Goal: Task Accomplishment & Management: Complete application form

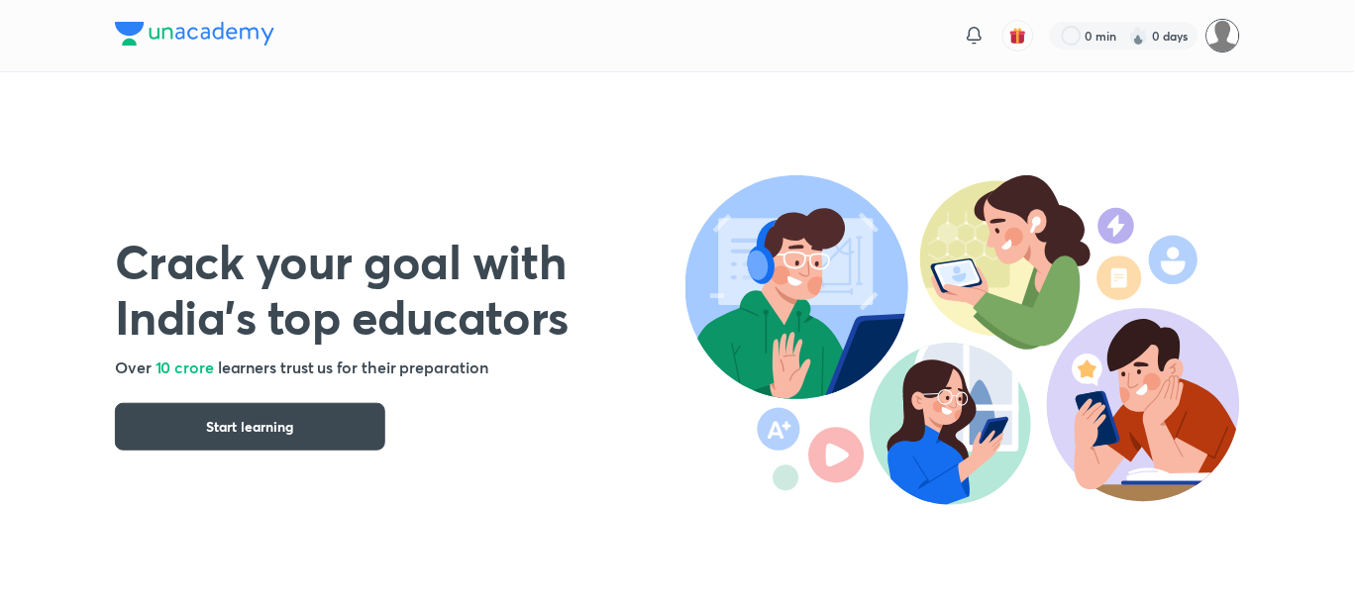
click at [1213, 46] on img at bounding box center [1224, 36] width 34 height 34
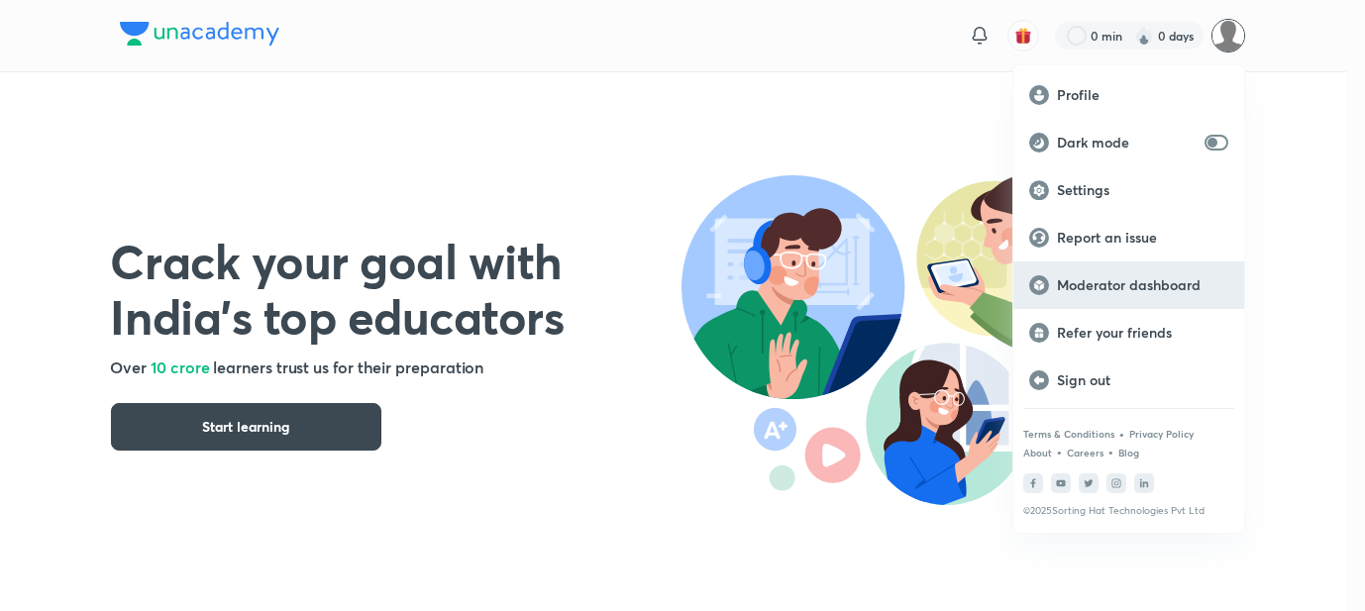
click at [1090, 276] on p "Moderator dashboard" at bounding box center [1142, 285] width 171 height 18
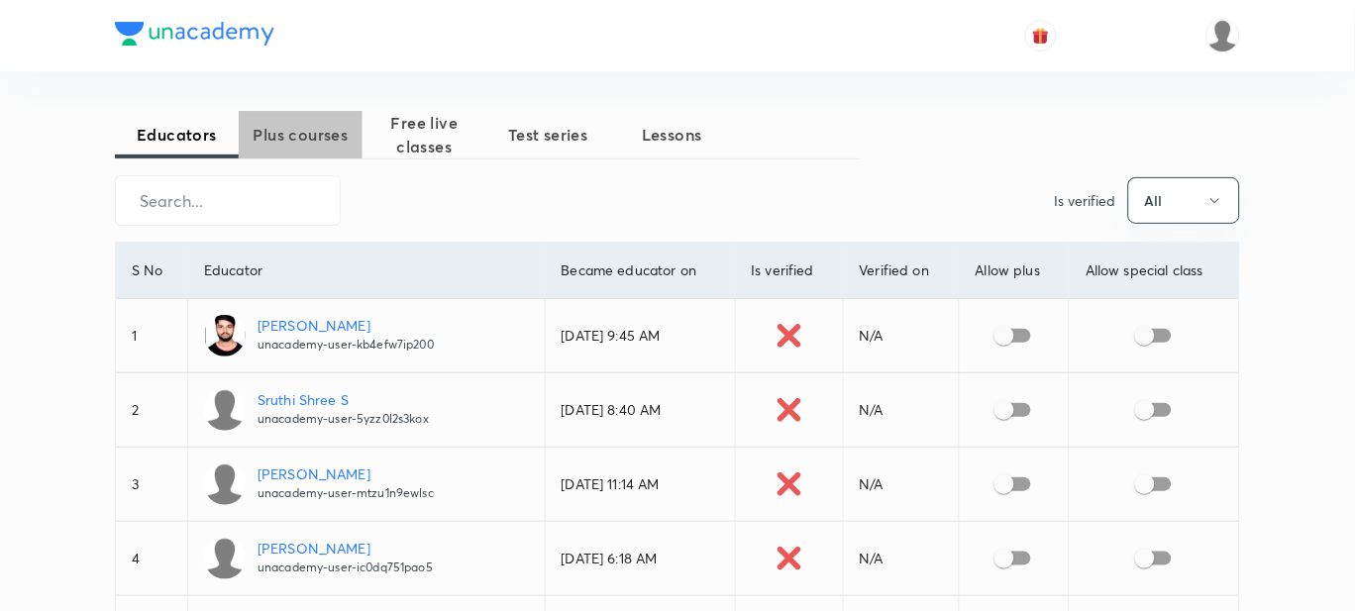
click at [316, 123] on span "Plus courses" at bounding box center [301, 135] width 124 height 24
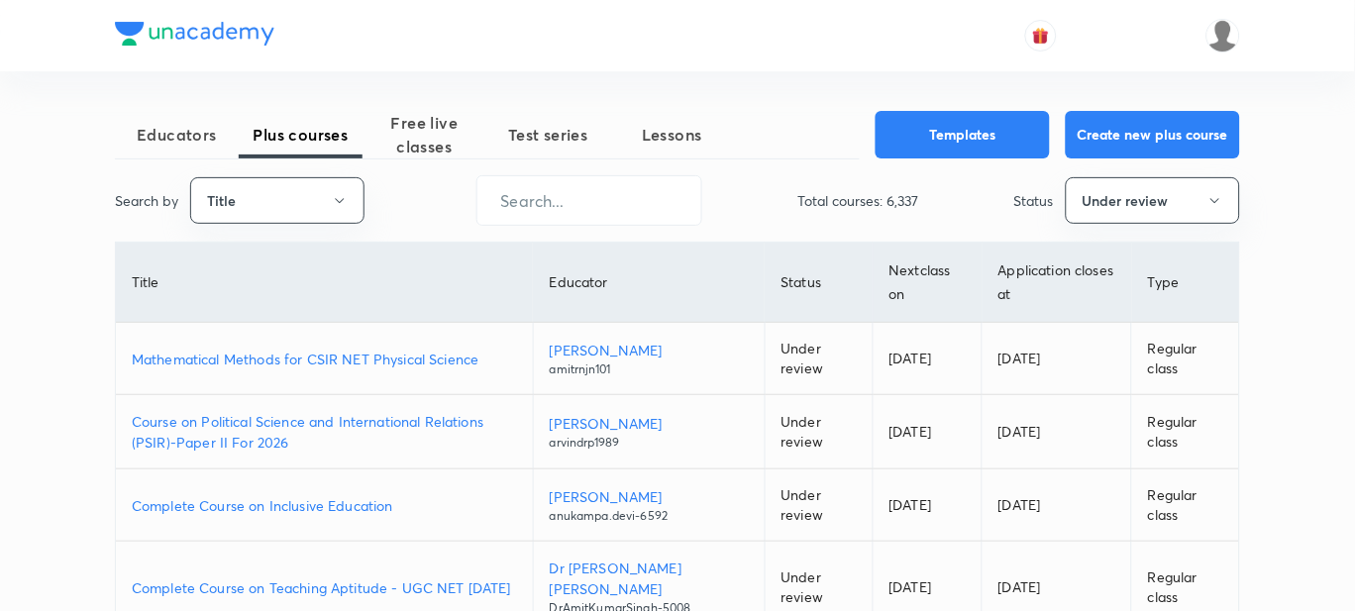
click at [258, 360] on p "Mathematical Methods for CSIR NET Physical Science" at bounding box center [324, 359] width 385 height 21
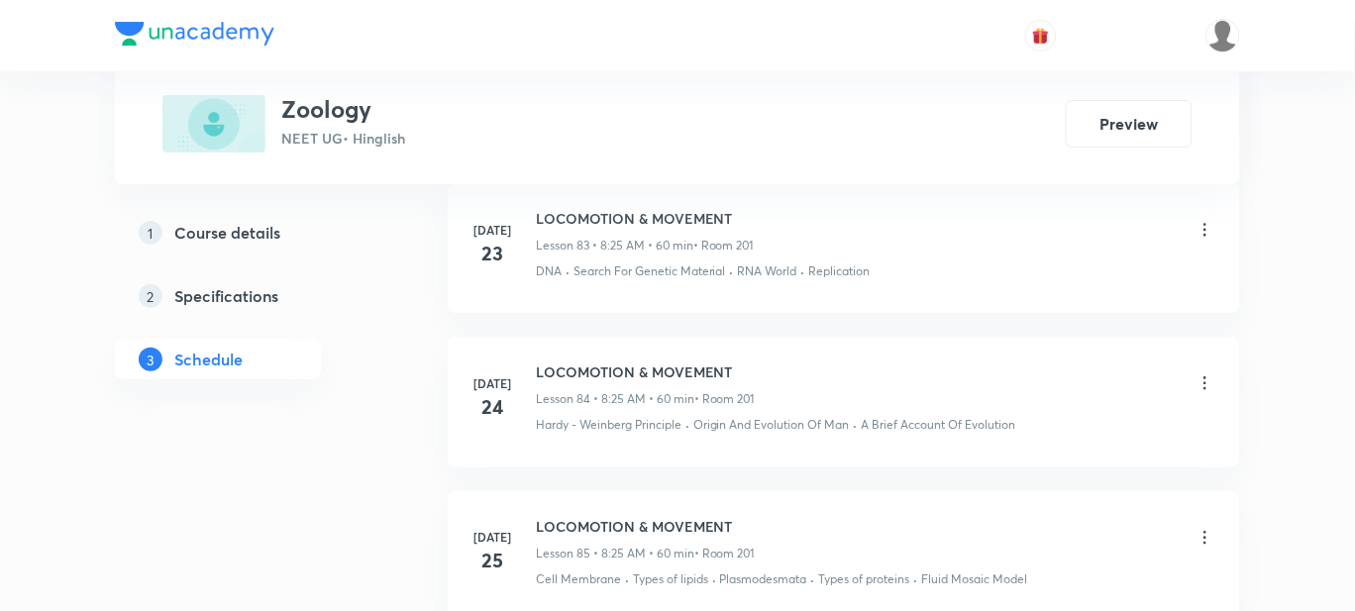
scroll to position [17368, 0]
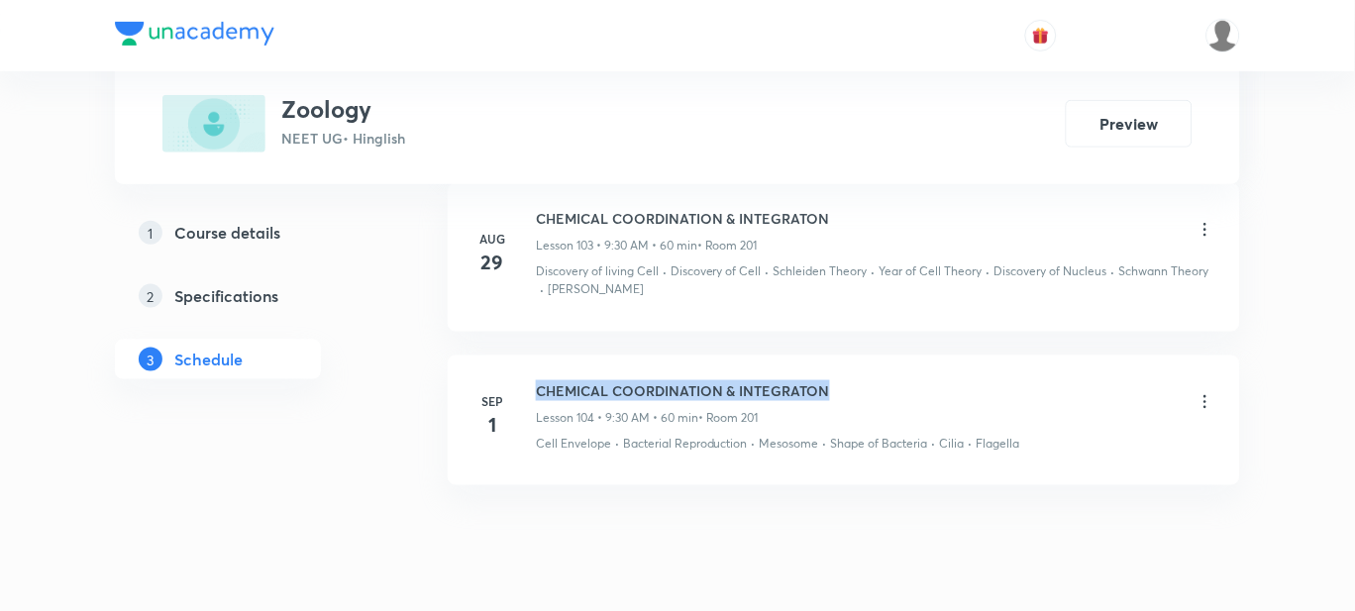
drag, startPoint x: 833, startPoint y: 336, endPoint x: 539, endPoint y: 315, distance: 295.0
click at [539, 356] on li "Sep 1 CHEMICAL COORDINATION & INTEGRATON Lesson 104 • 9:30 AM • 60 min • Room 2…" at bounding box center [844, 421] width 793 height 130
copy h6 "CHEMICAL COORDINATION & INTEGRATON"
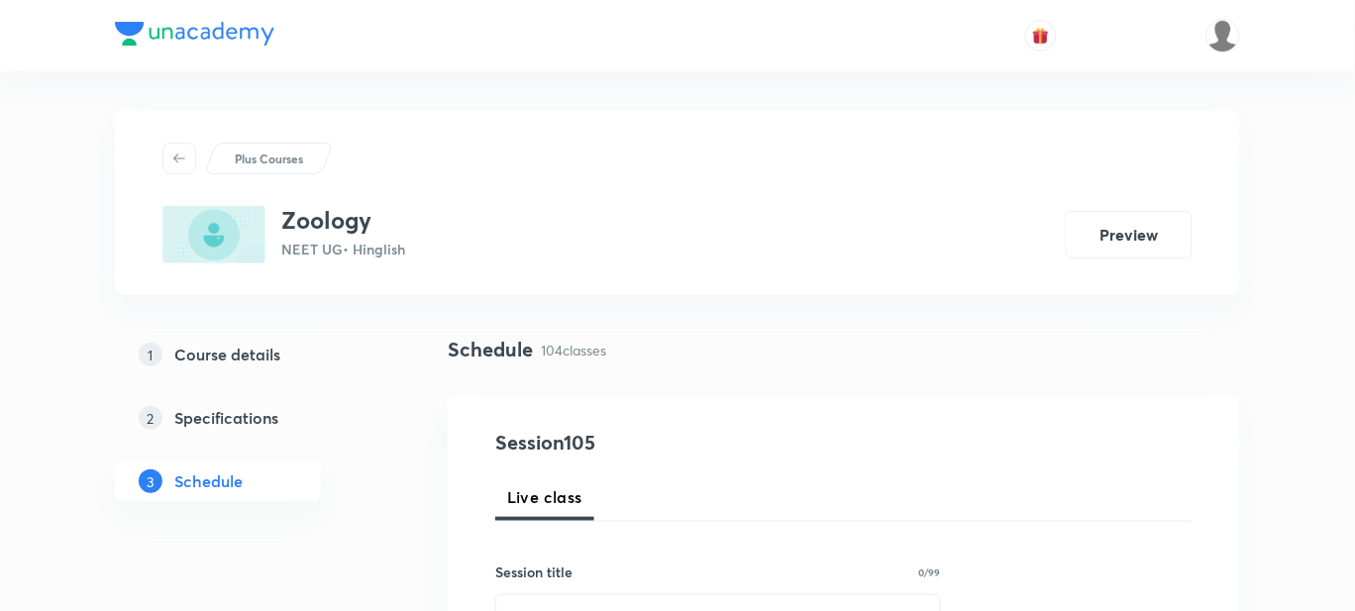
scroll to position [340, 0]
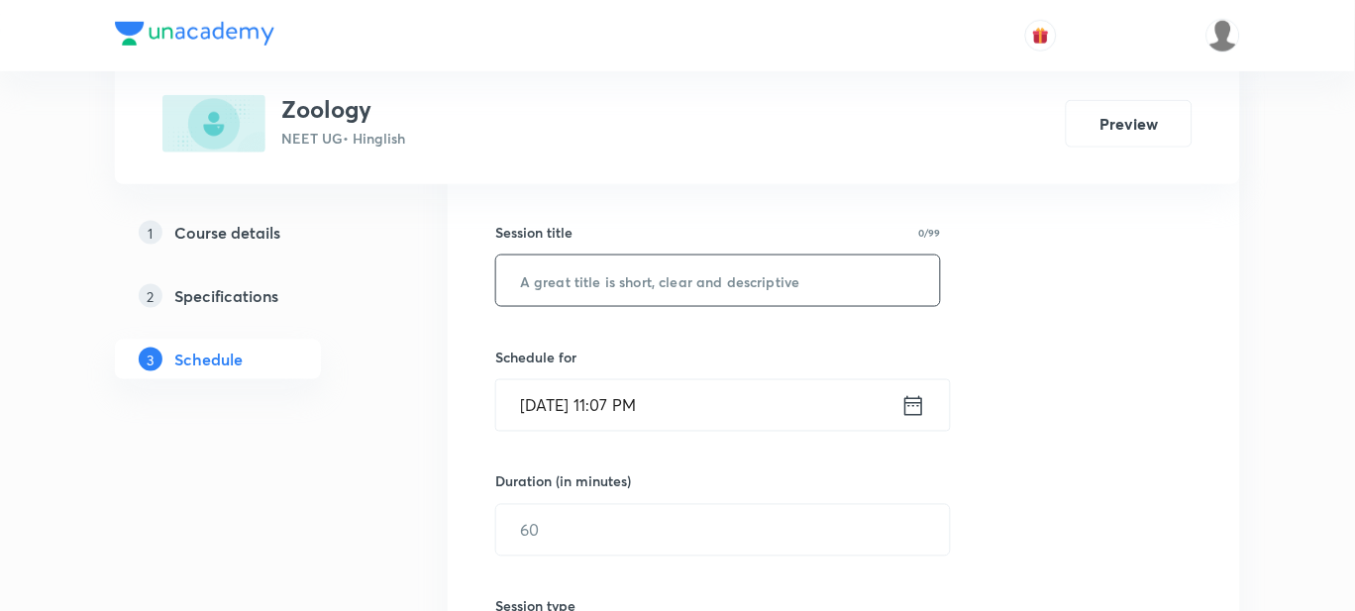
click at [574, 295] on input "text" at bounding box center [718, 281] width 444 height 51
paste input "CHEMICAL COORDINATION & INTEGRATON"
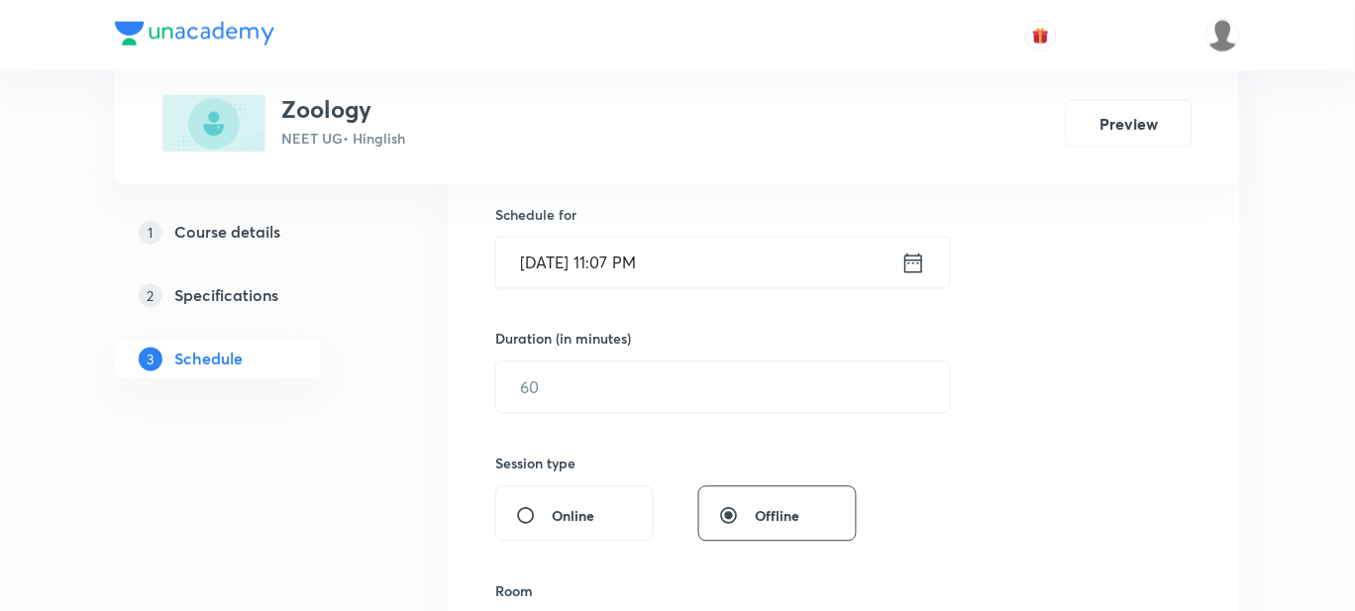
type input "CHEMICAL COORDINATION & INTEGRATON"
click at [659, 263] on input "Sep 1, 2025, 11:07 PM" at bounding box center [698, 263] width 405 height 51
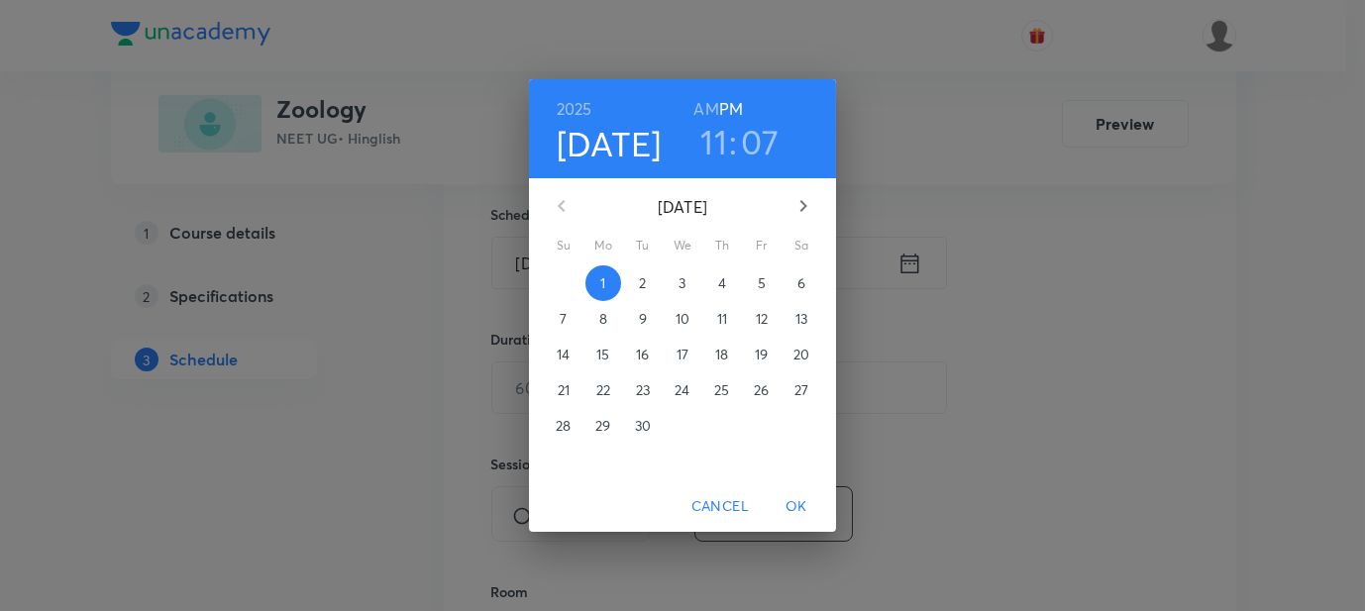
click at [648, 283] on span "2" at bounding box center [643, 283] width 36 height 20
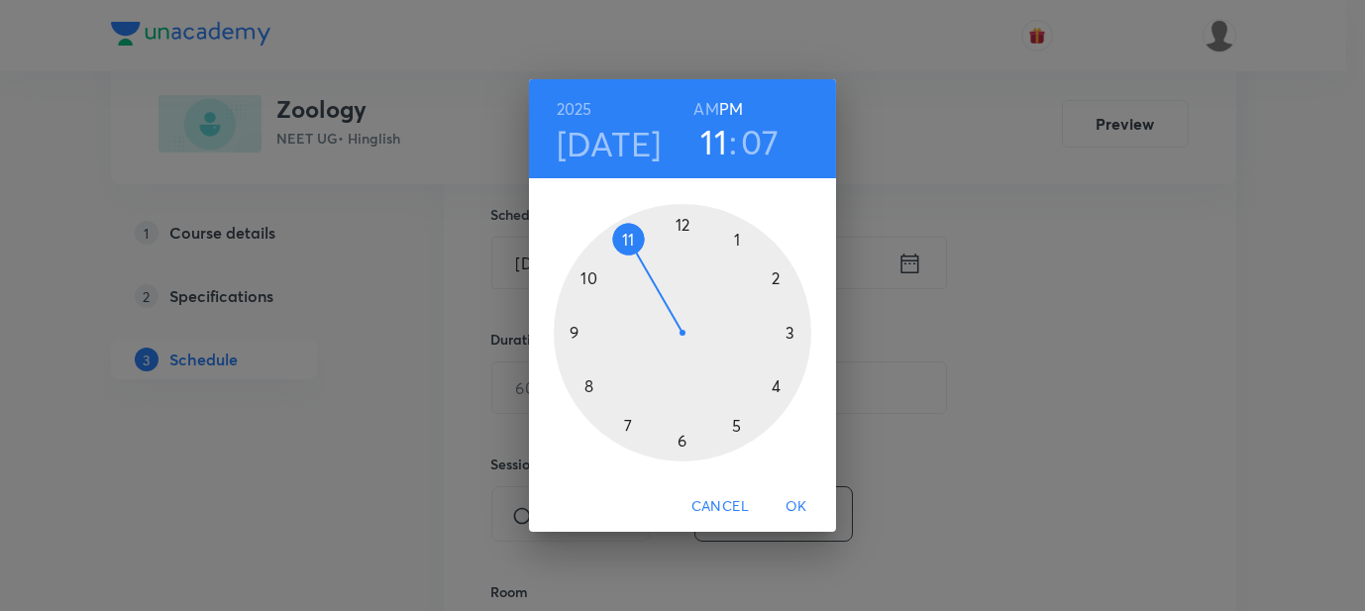
click at [711, 104] on h6 "AM" at bounding box center [705, 109] width 25 height 28
click at [715, 136] on h3 "11" at bounding box center [713, 142] width 27 height 42
click at [569, 338] on div at bounding box center [683, 333] width 258 height 258
click at [733, 425] on div at bounding box center [683, 333] width 258 height 258
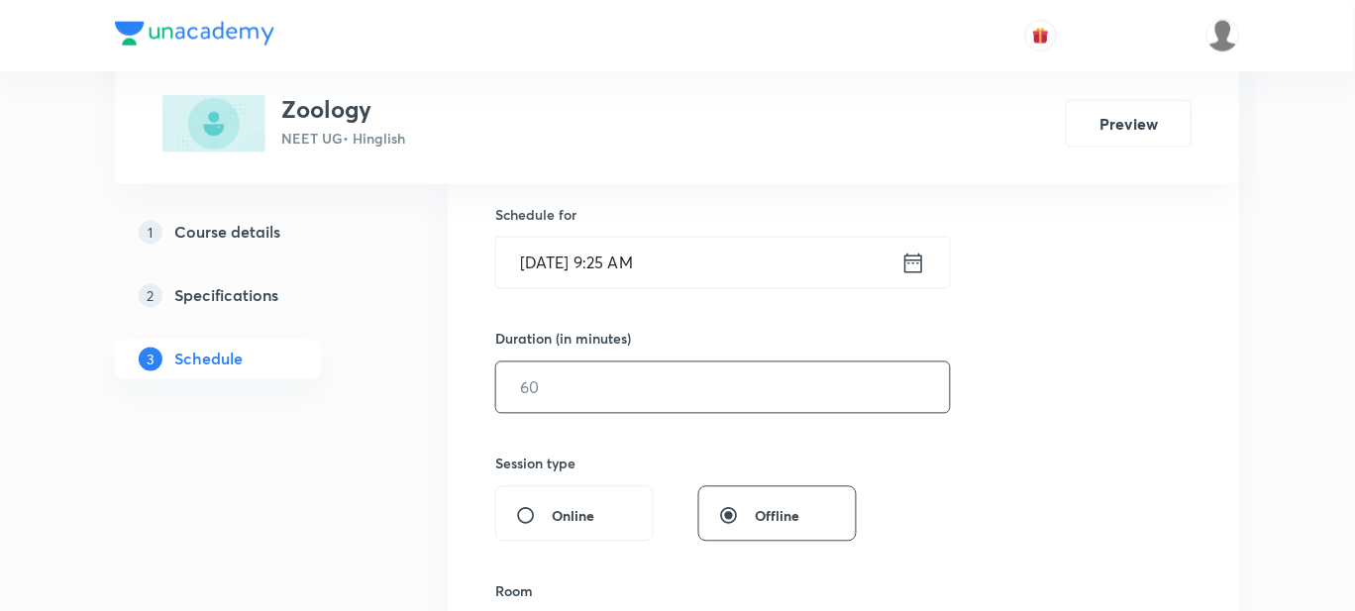
click at [576, 398] on input "text" at bounding box center [723, 388] width 454 height 51
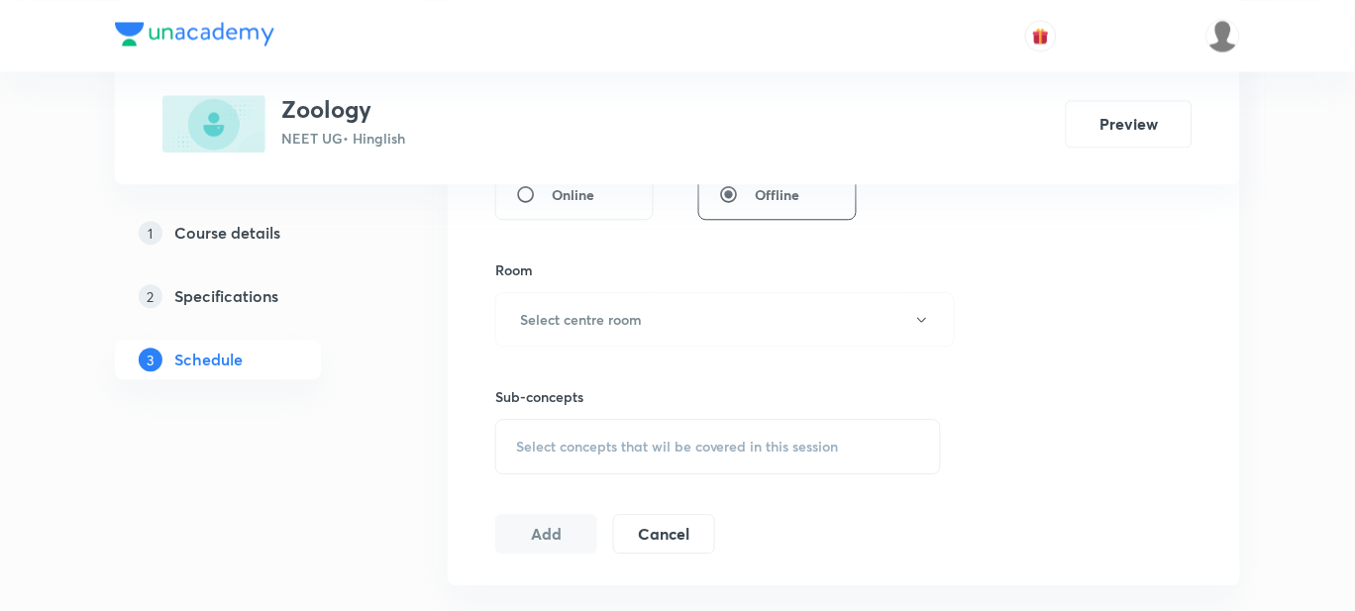
scroll to position [806, 0]
type input "60"
click at [567, 323] on h6 "Select centre room" at bounding box center [581, 317] width 122 height 21
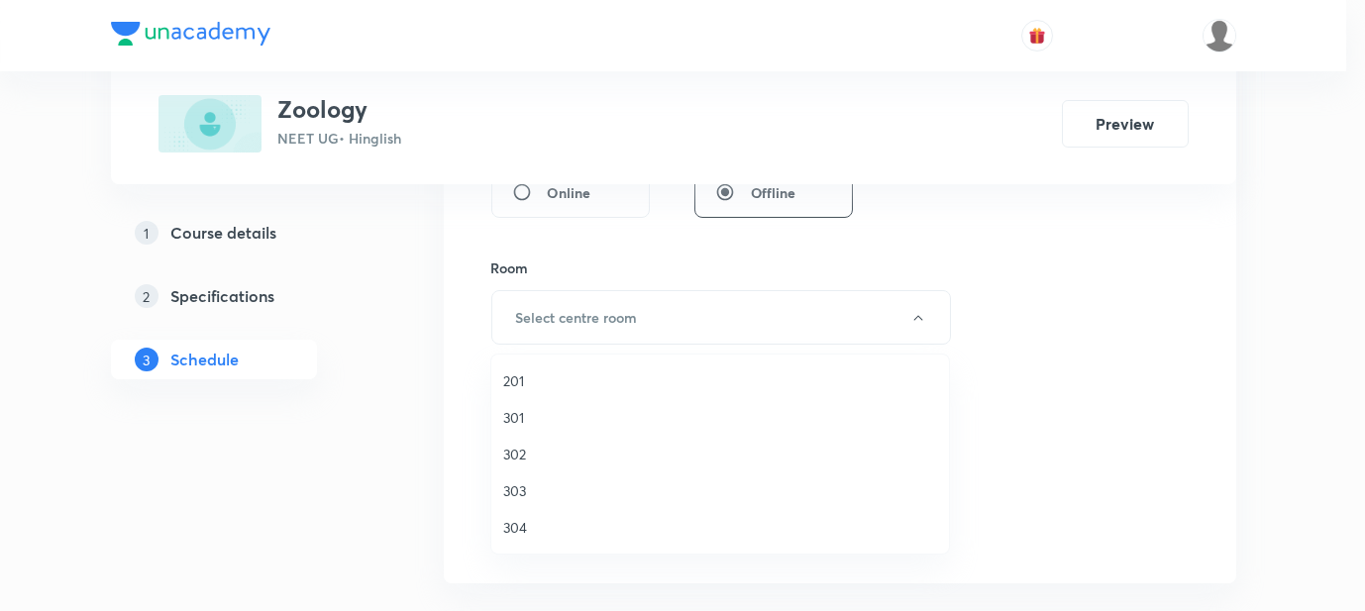
click at [540, 376] on span "201" at bounding box center [720, 381] width 434 height 21
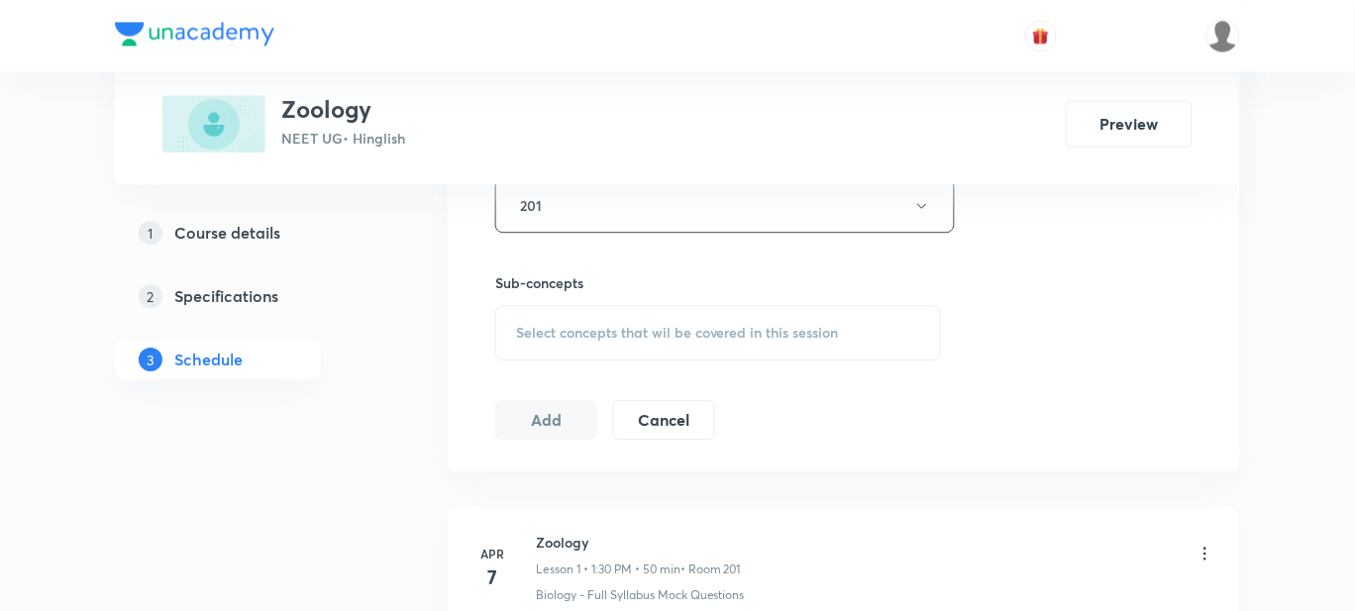
scroll to position [919, 0]
click at [545, 340] on div "Select concepts that wil be covered in this session" at bounding box center [718, 331] width 446 height 55
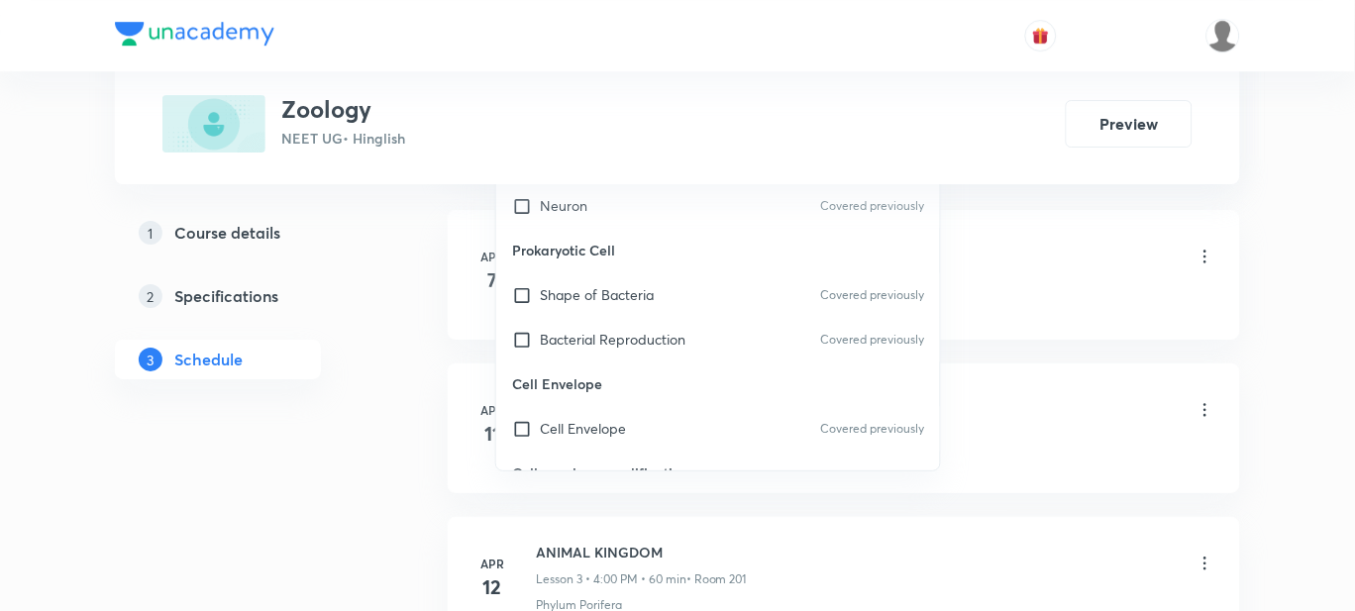
scroll to position [23486, 0]
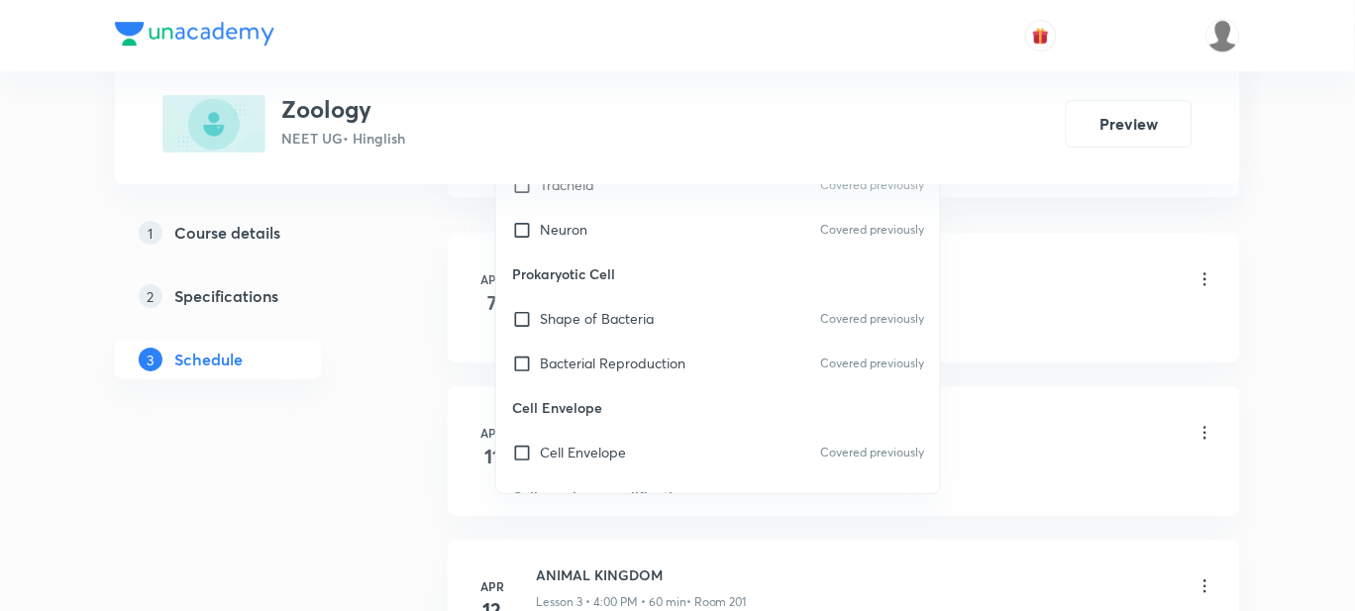
checkbox input "true"
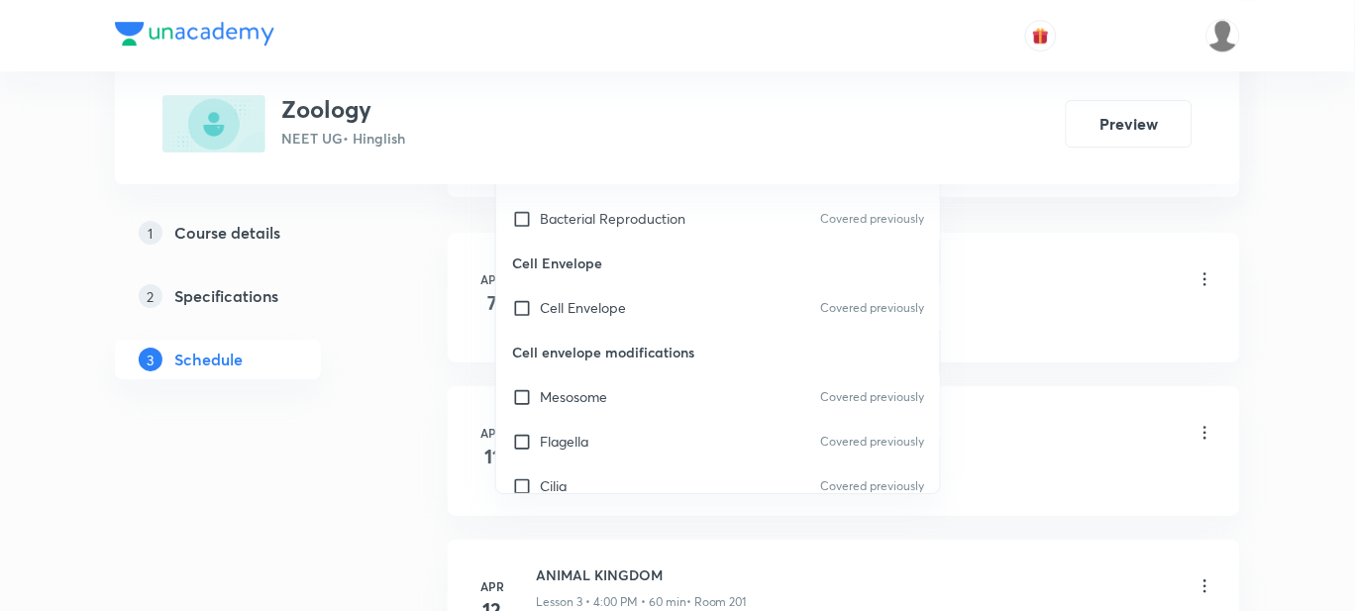
scroll to position [23635, 0]
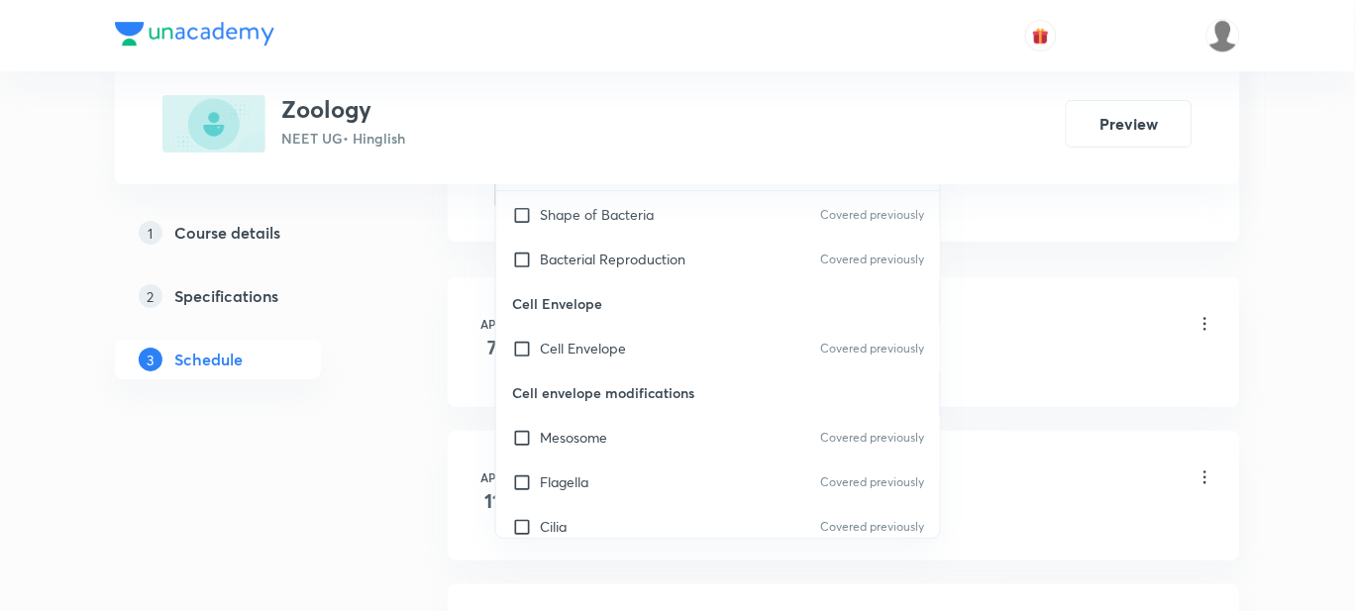
checkbox input "true"
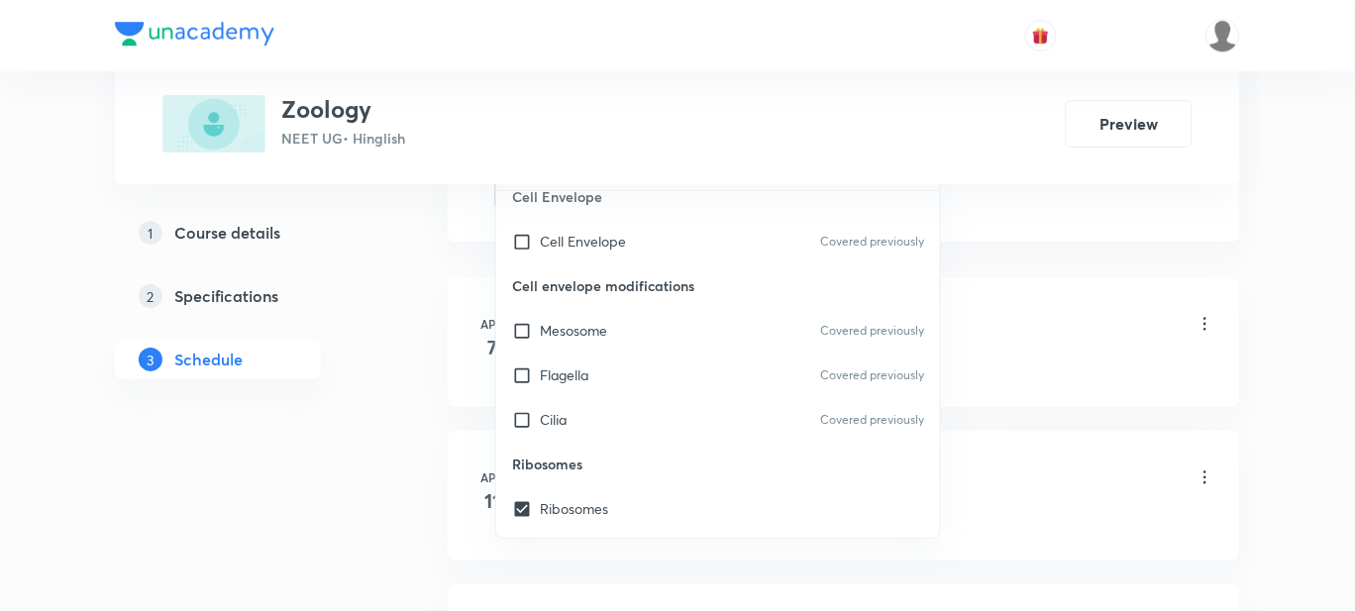
scroll to position [23743, 0]
checkbox input "true"
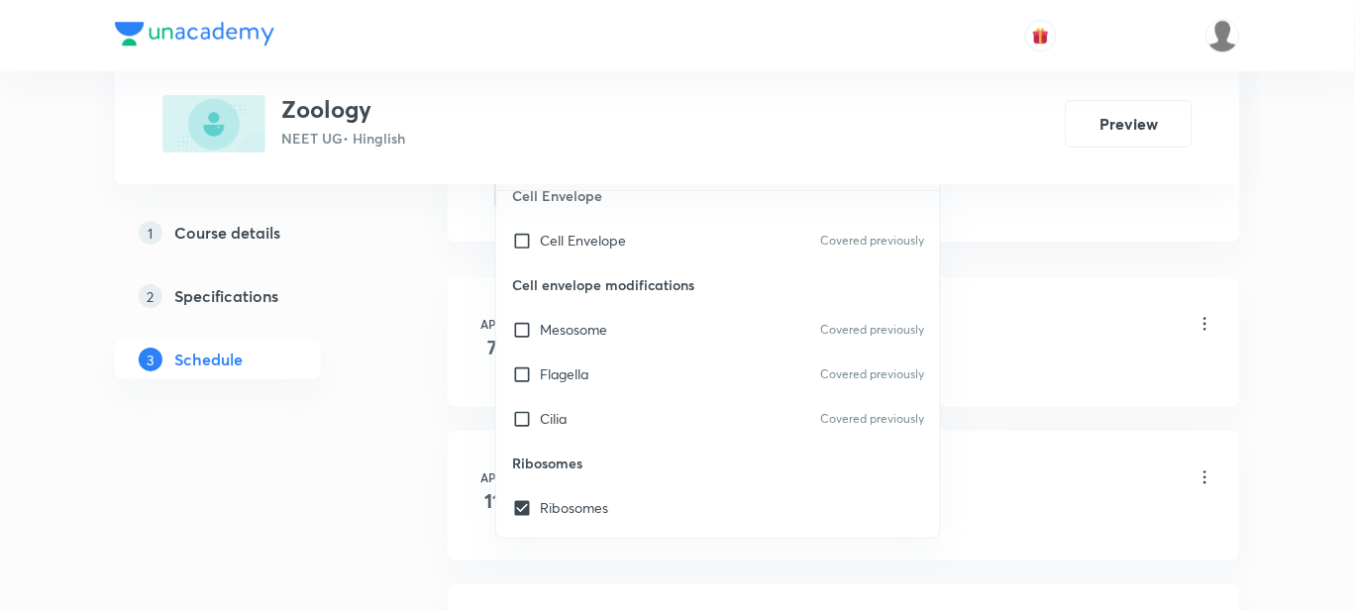
checkbox input "true"
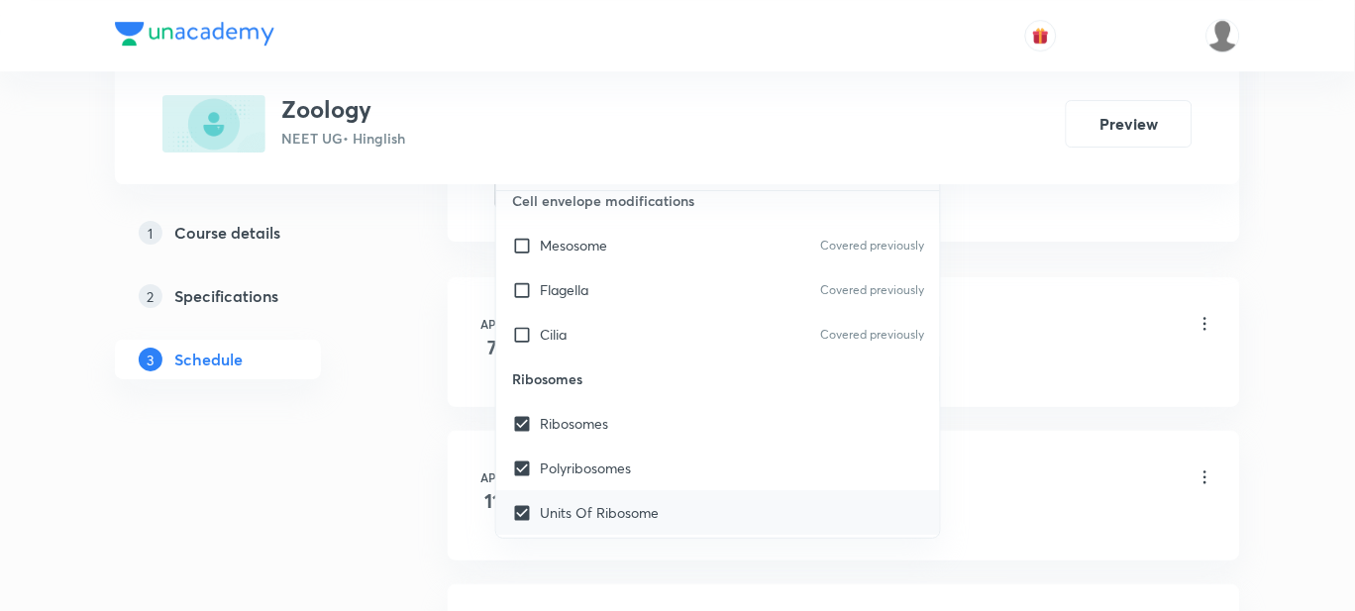
scroll to position [23830, 0]
checkbox input "true"
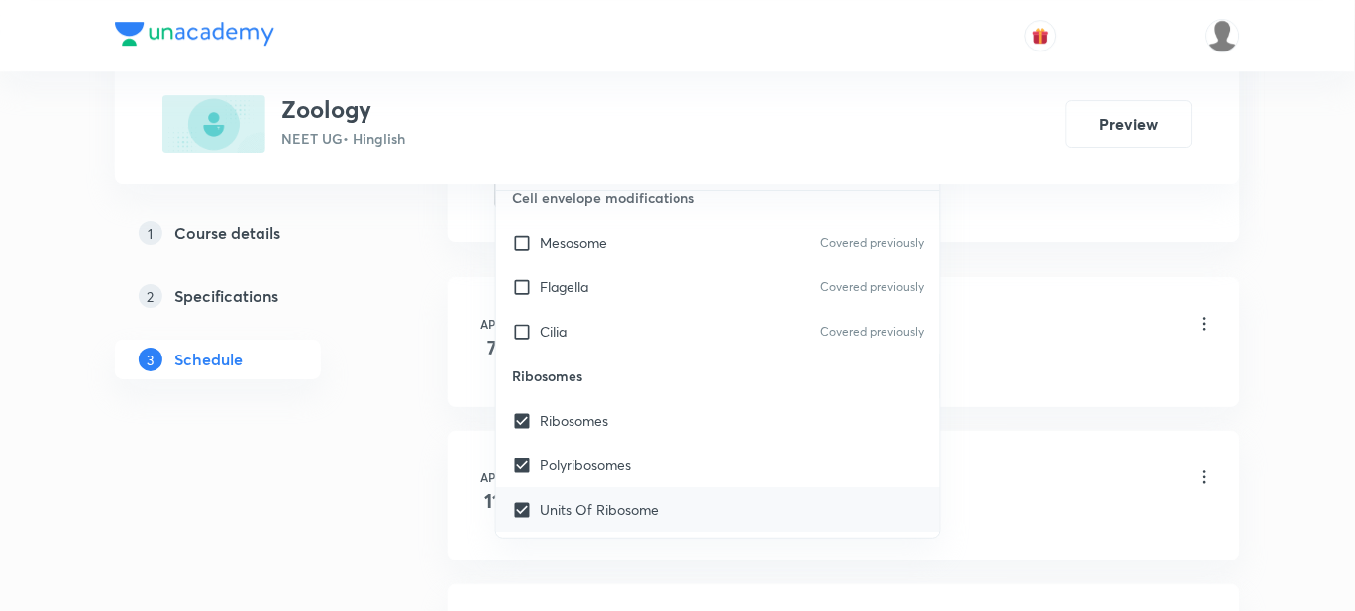
checkbox input "true"
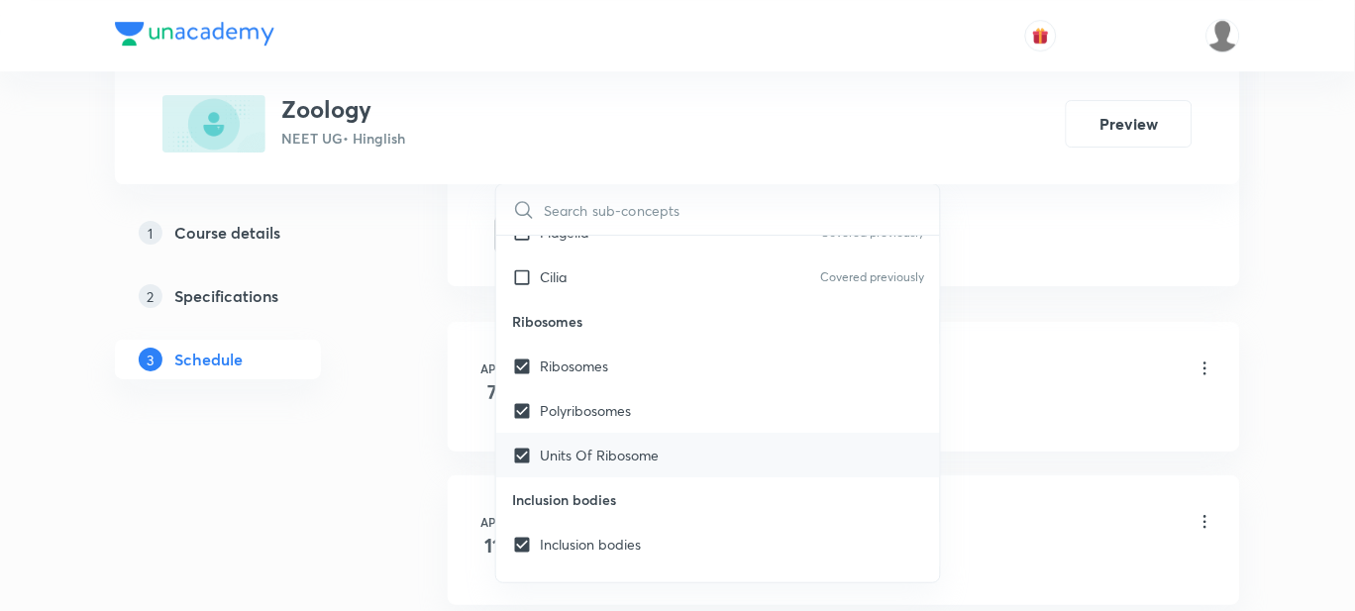
scroll to position [23950, 0]
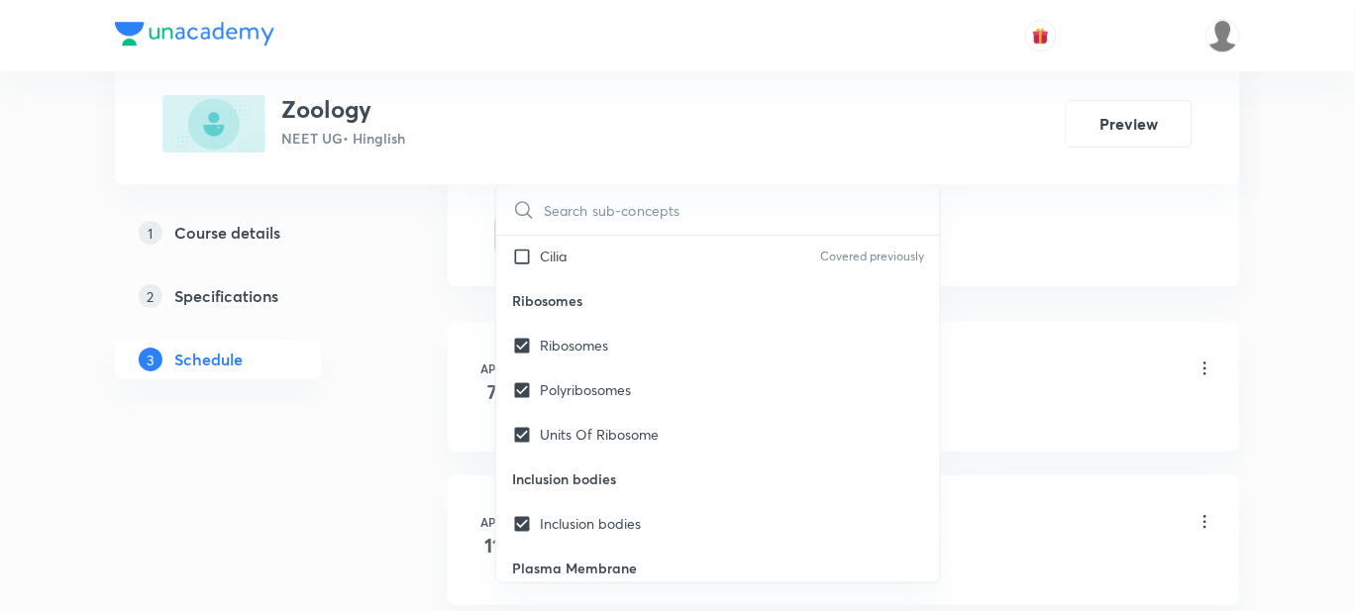
checkbox input "true"
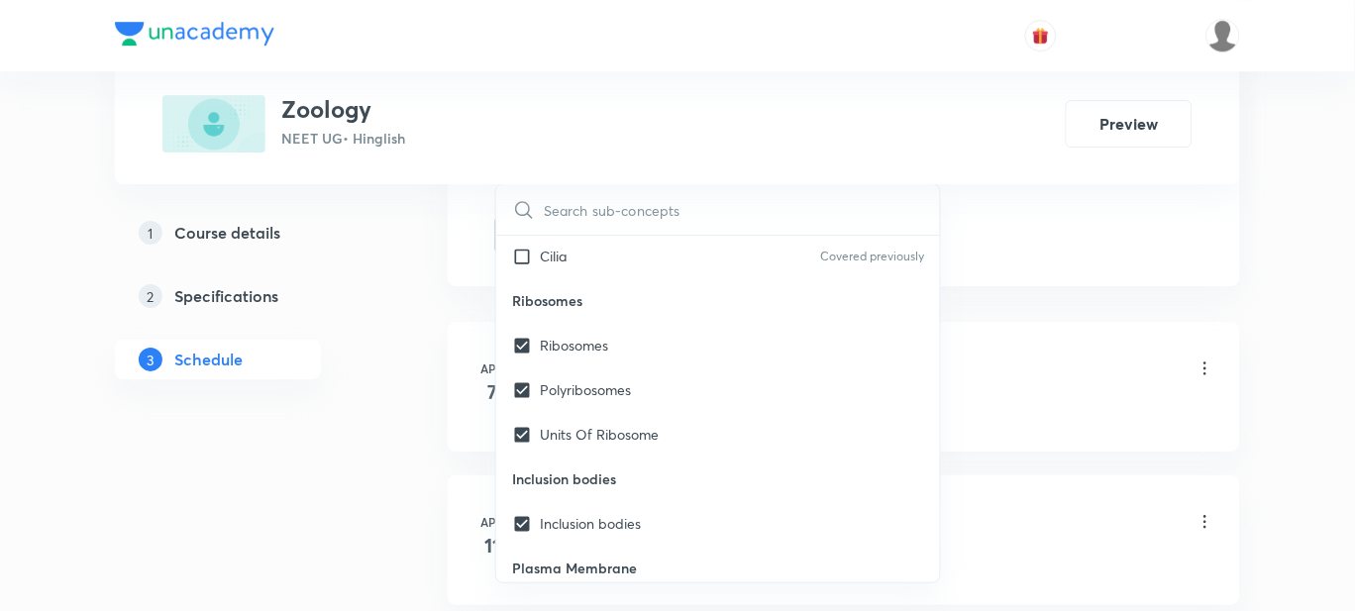
checkbox input "true"
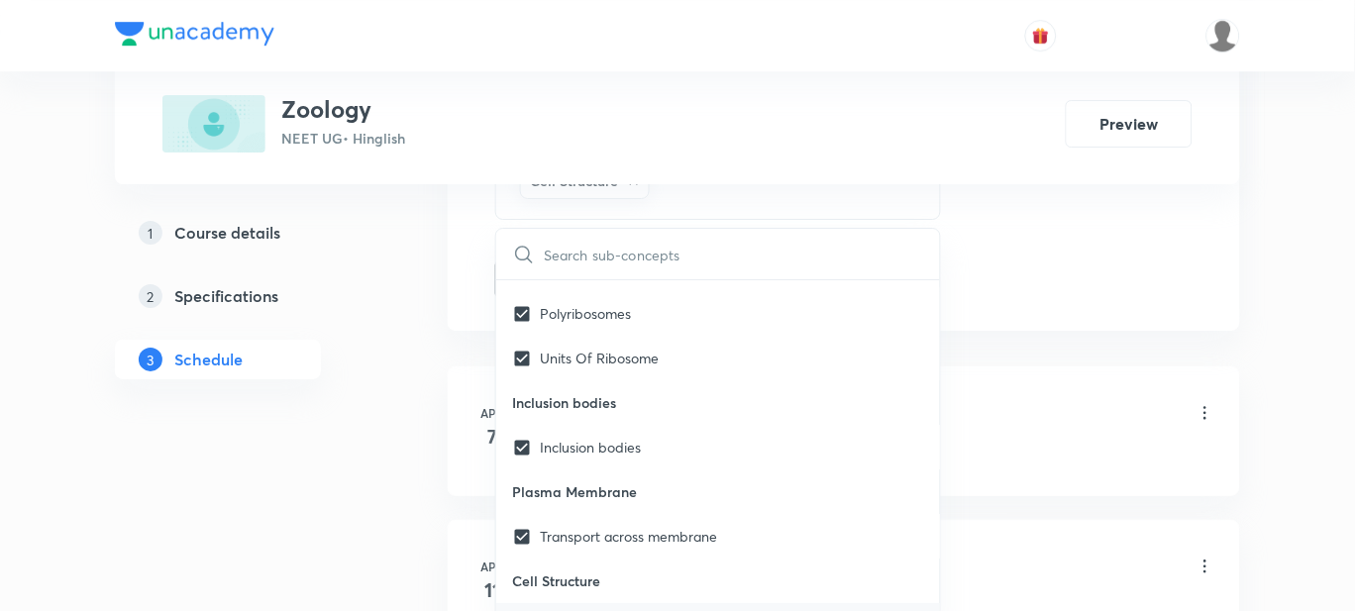
scroll to position [24106, 0]
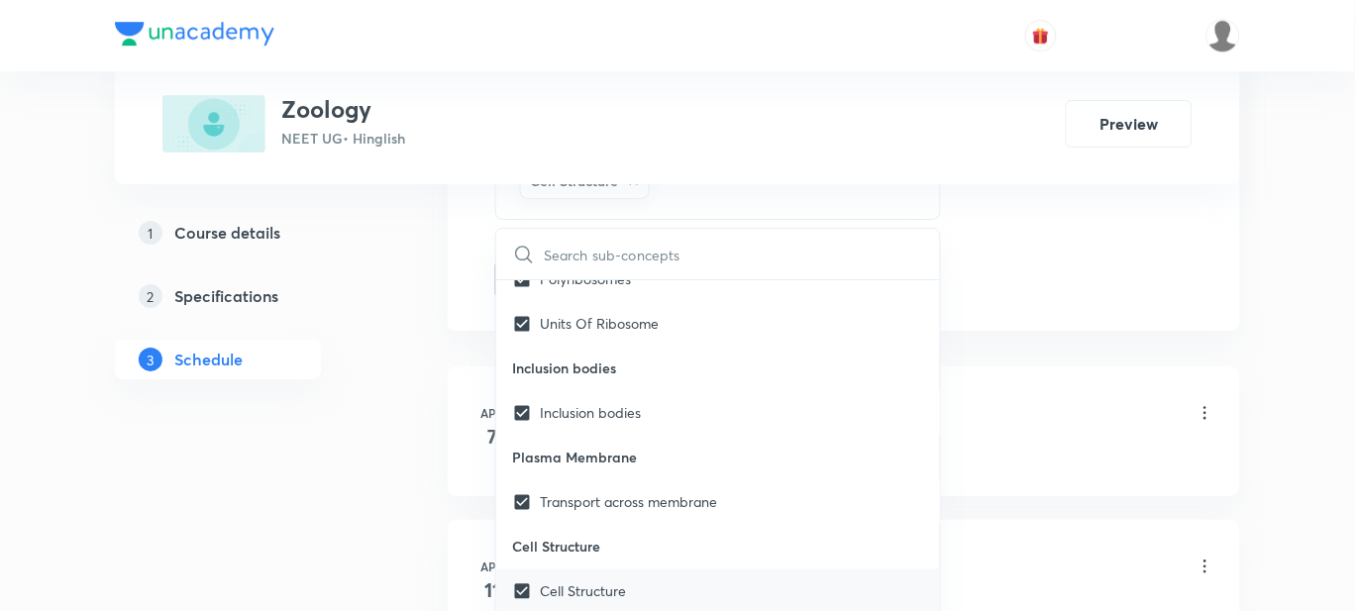
checkbox input "true"
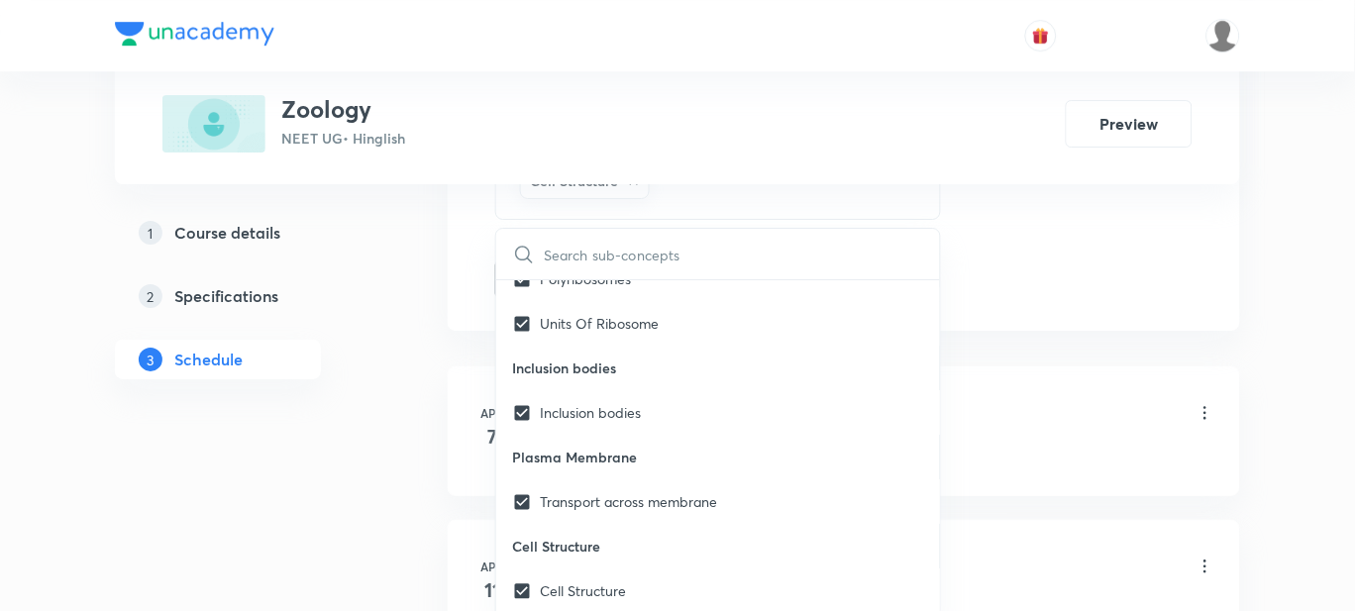
checkbox input "true"
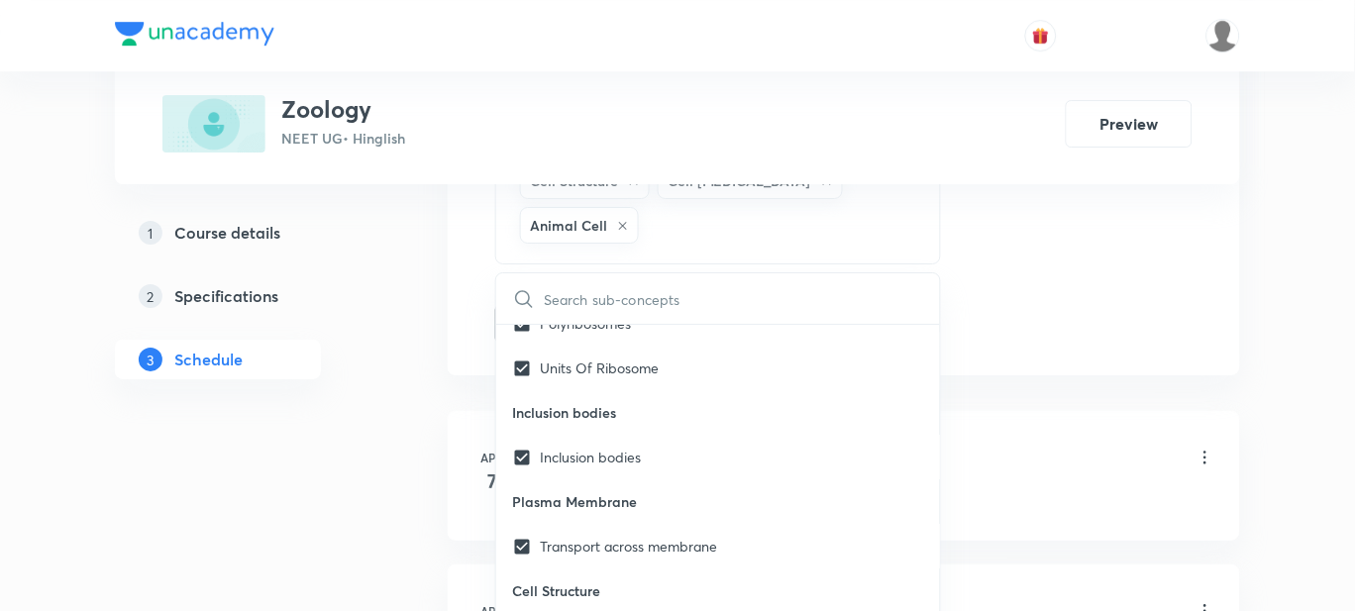
checkbox input "true"
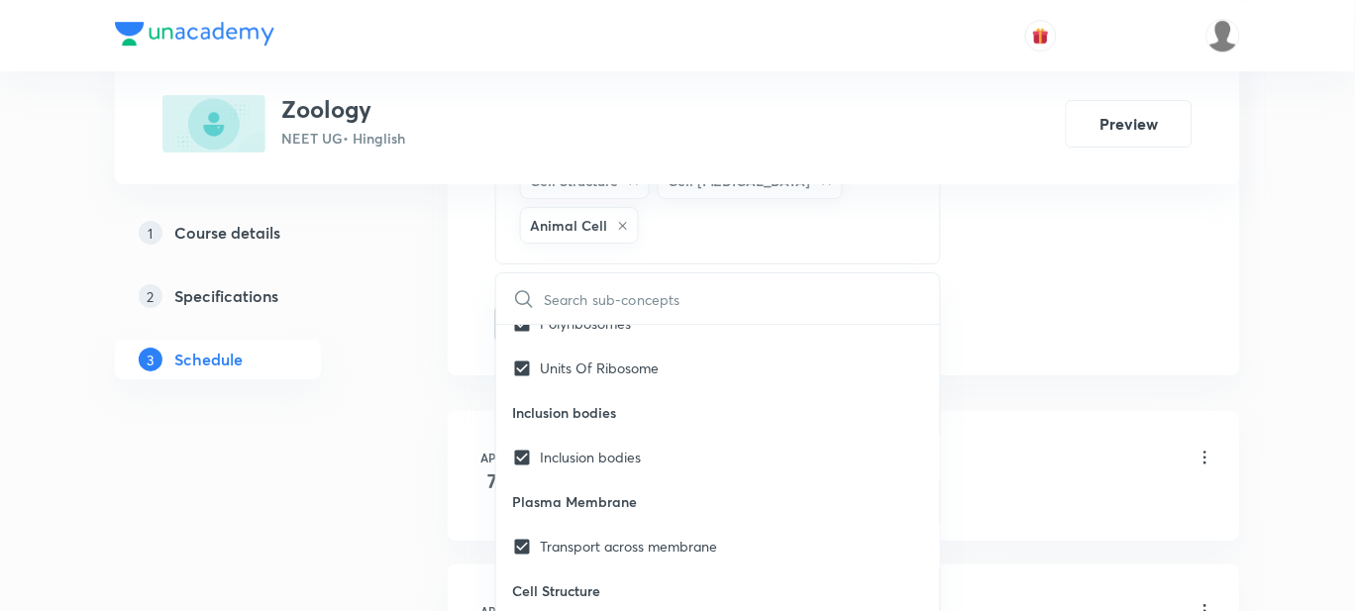
checkbox input "true"
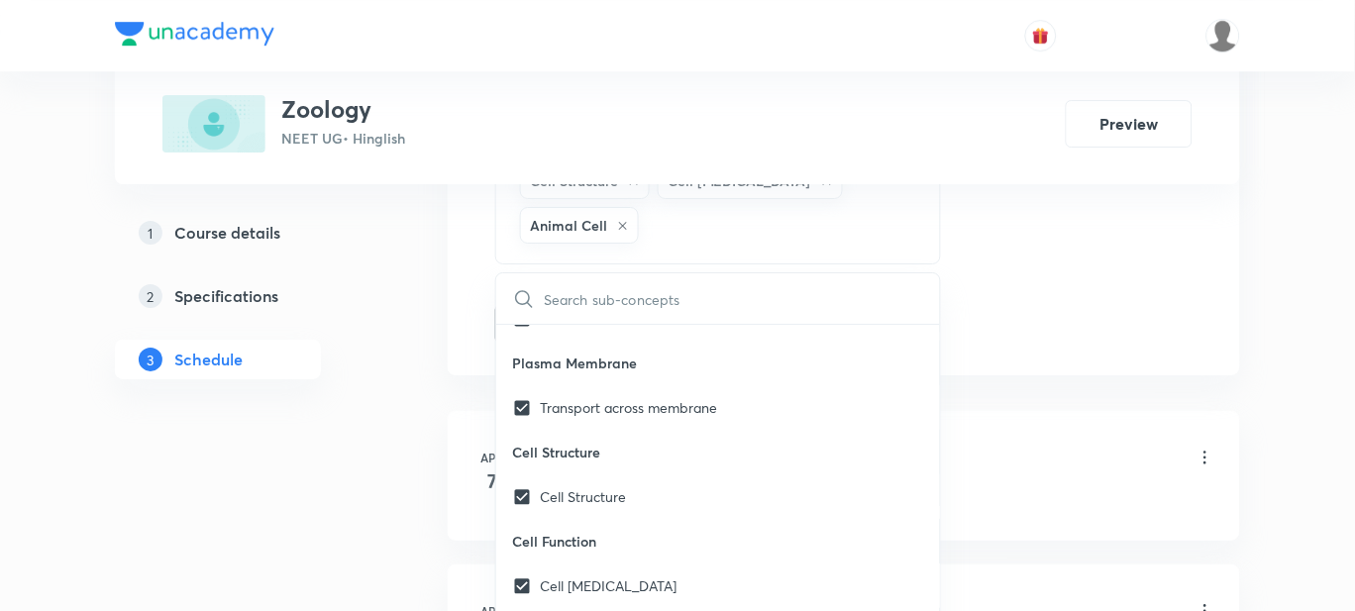
scroll to position [24246, 0]
checkbox input "true"
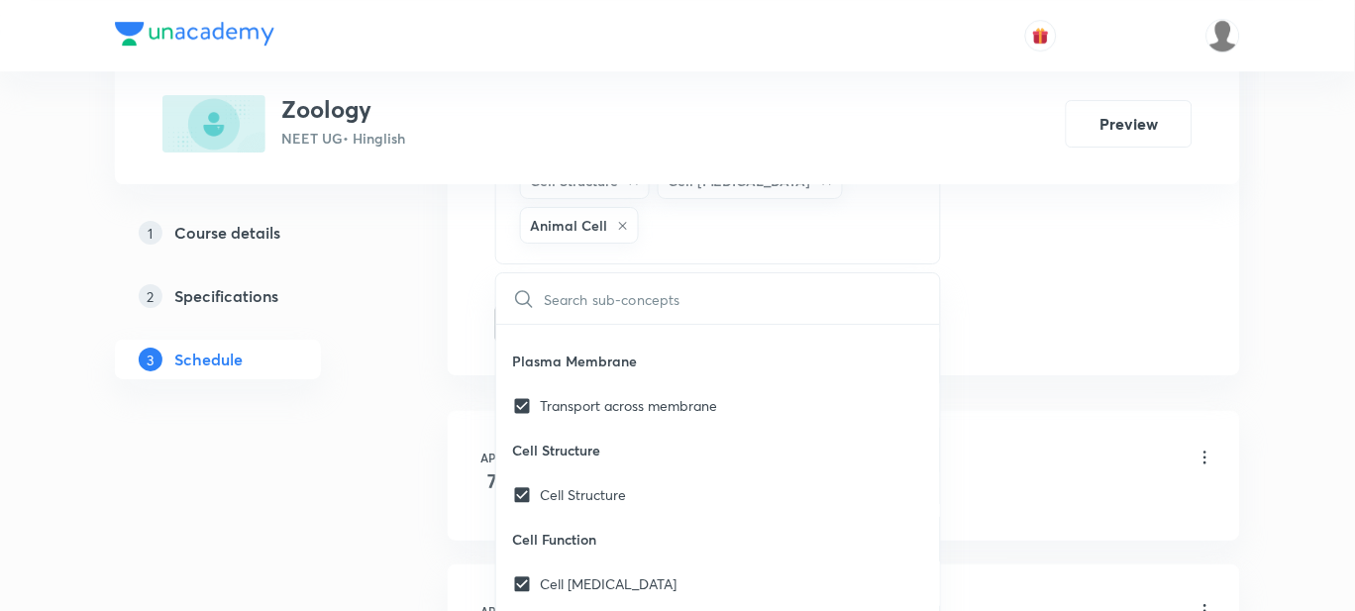
checkbox input "true"
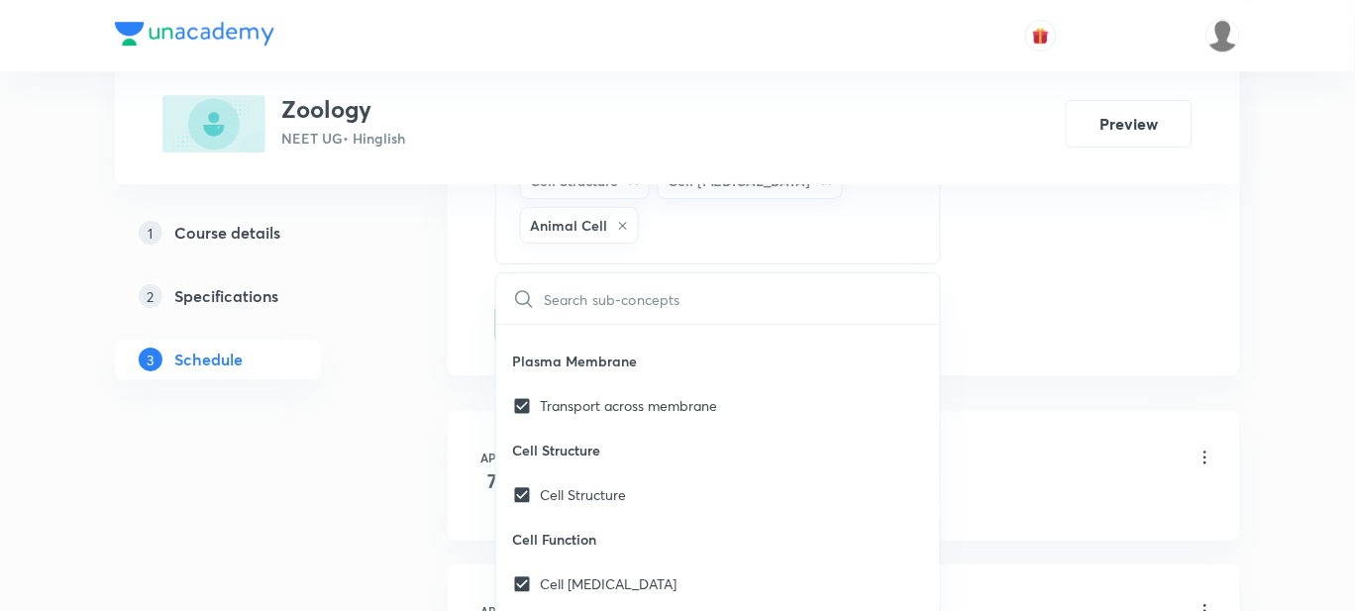
checkbox input "true"
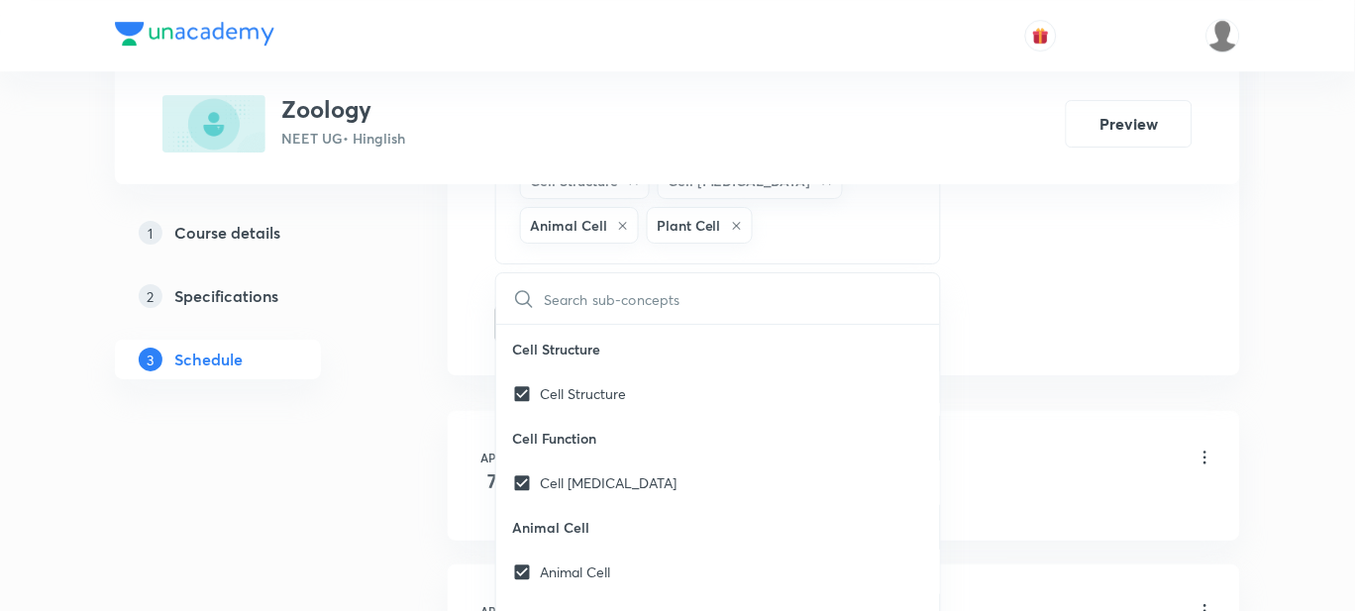
checkbox input "true"
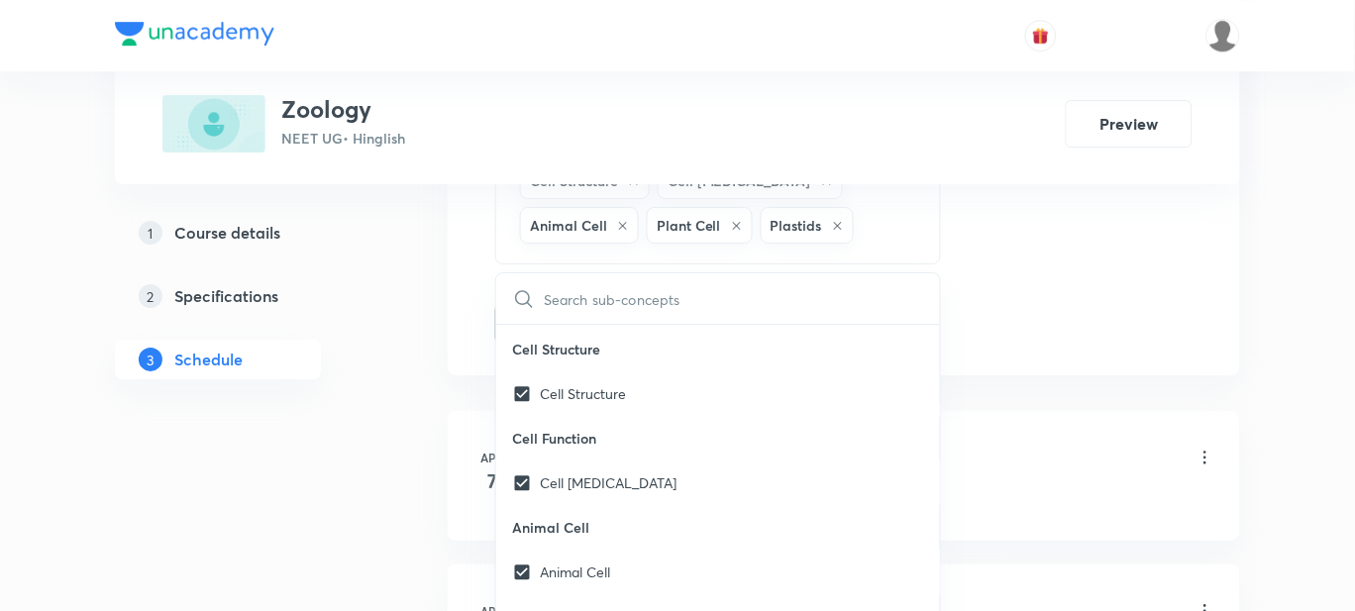
checkbox input "true"
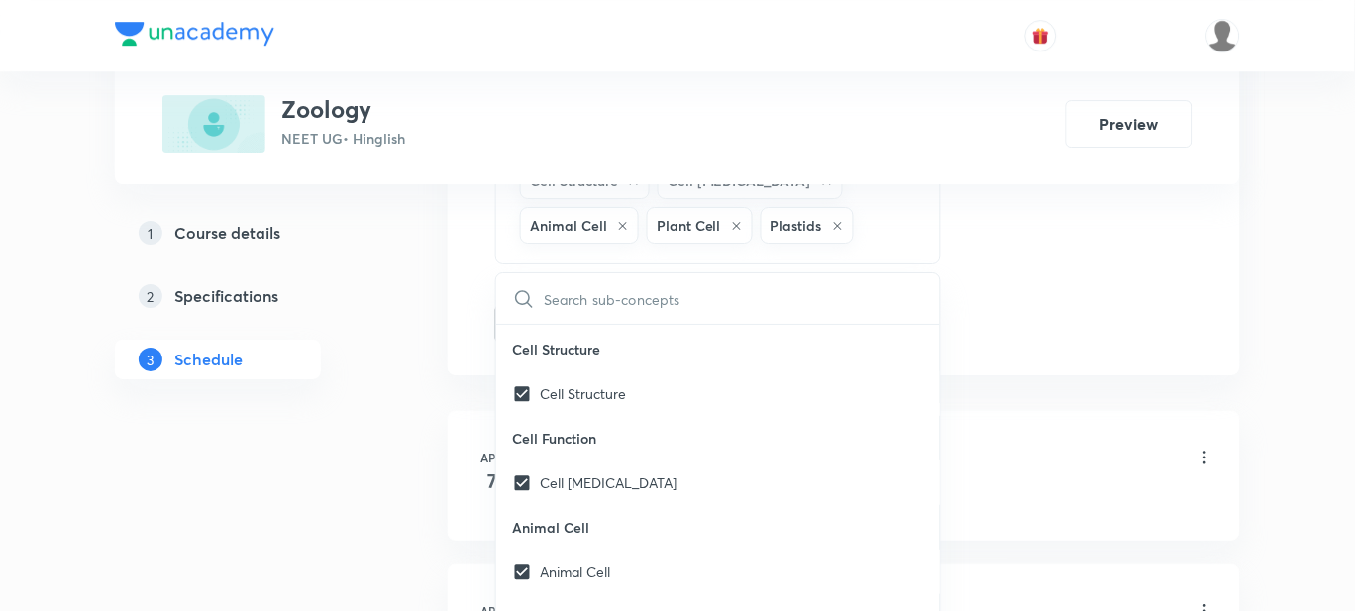
checkbox input "true"
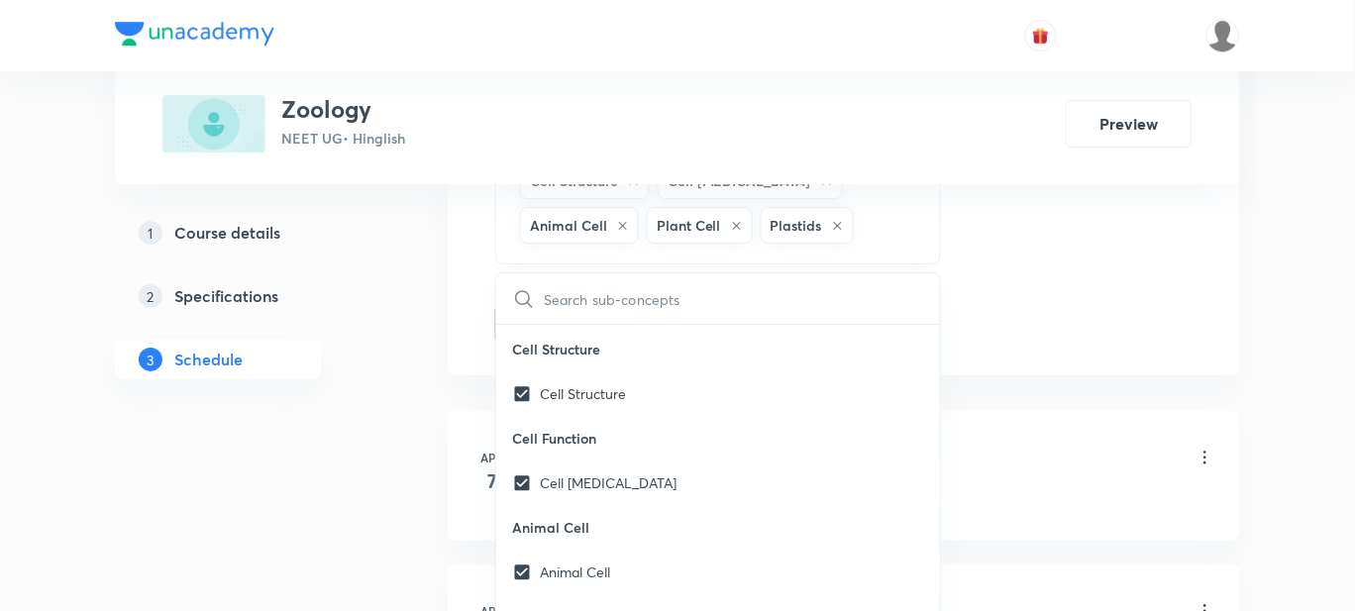
checkbox input "true"
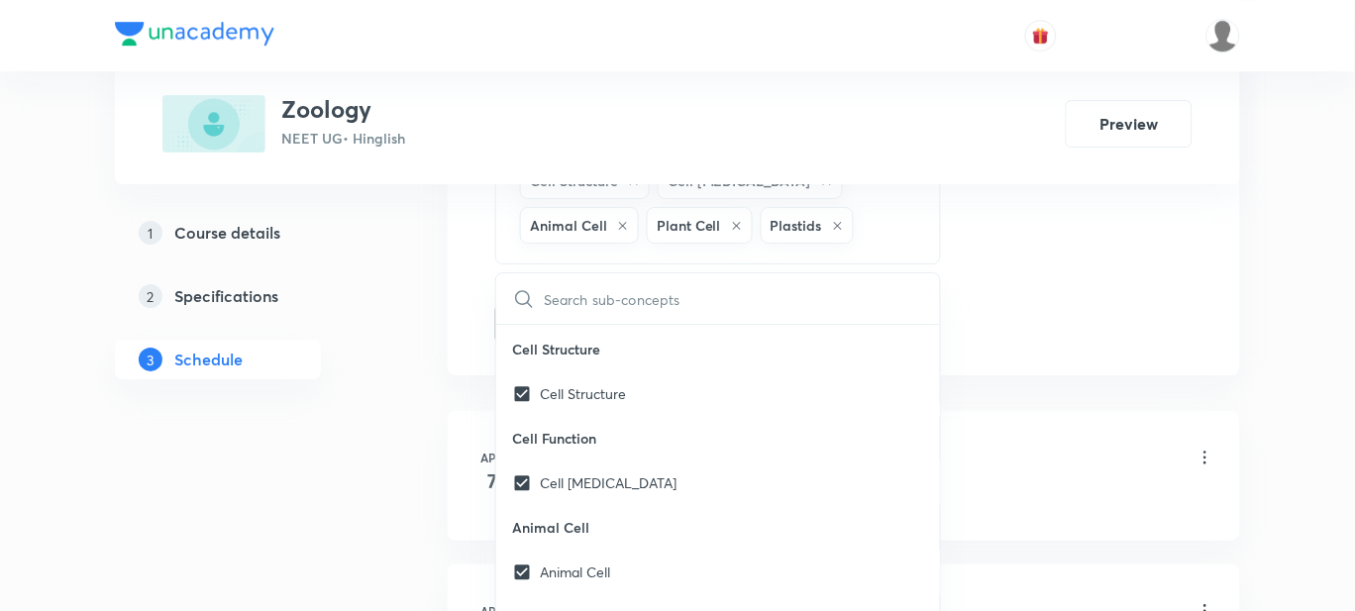
checkbox input "true"
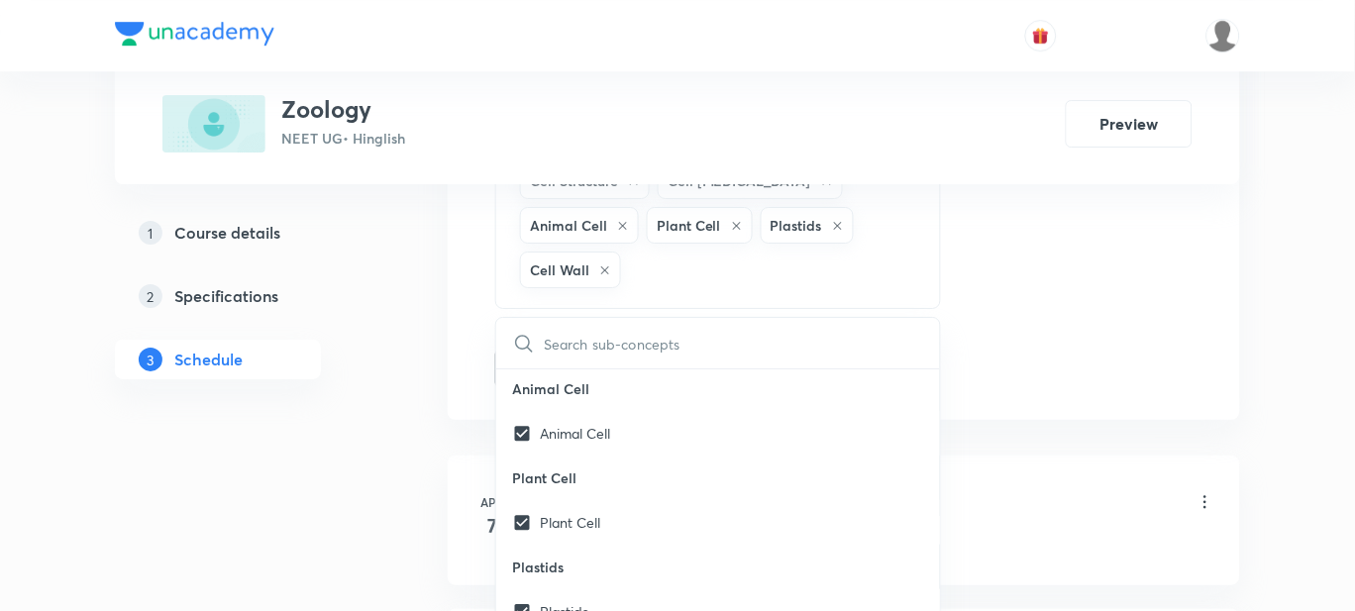
scroll to position [24533, 0]
checkbox input "true"
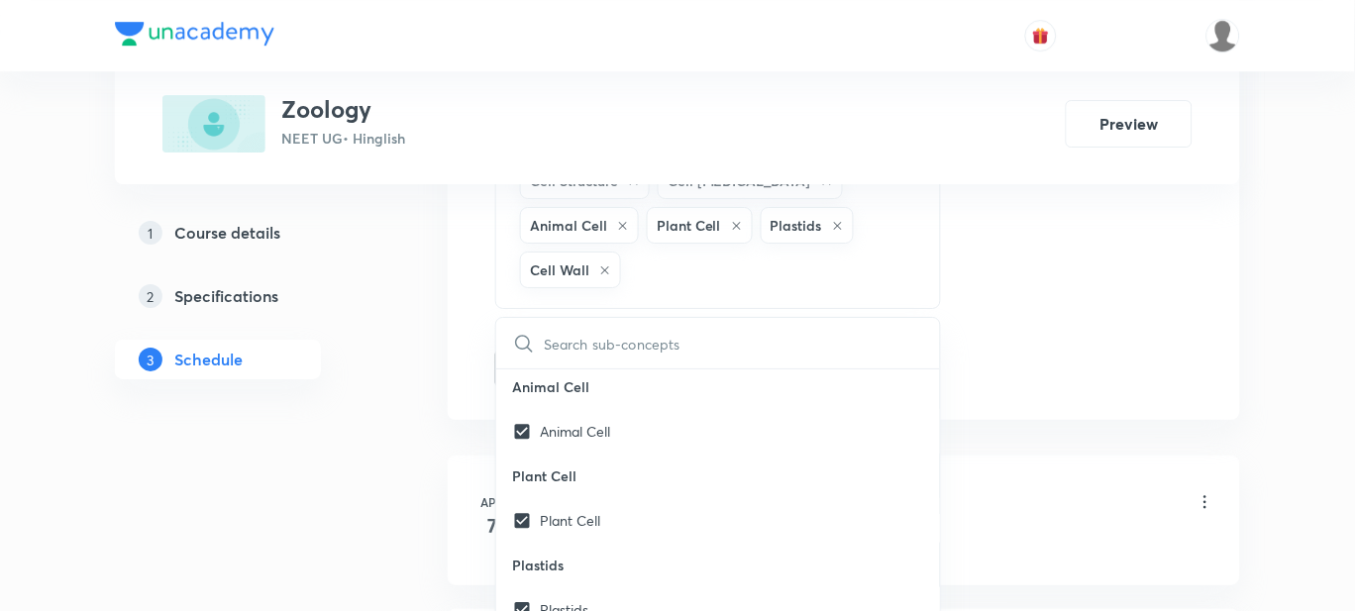
checkbox input "true"
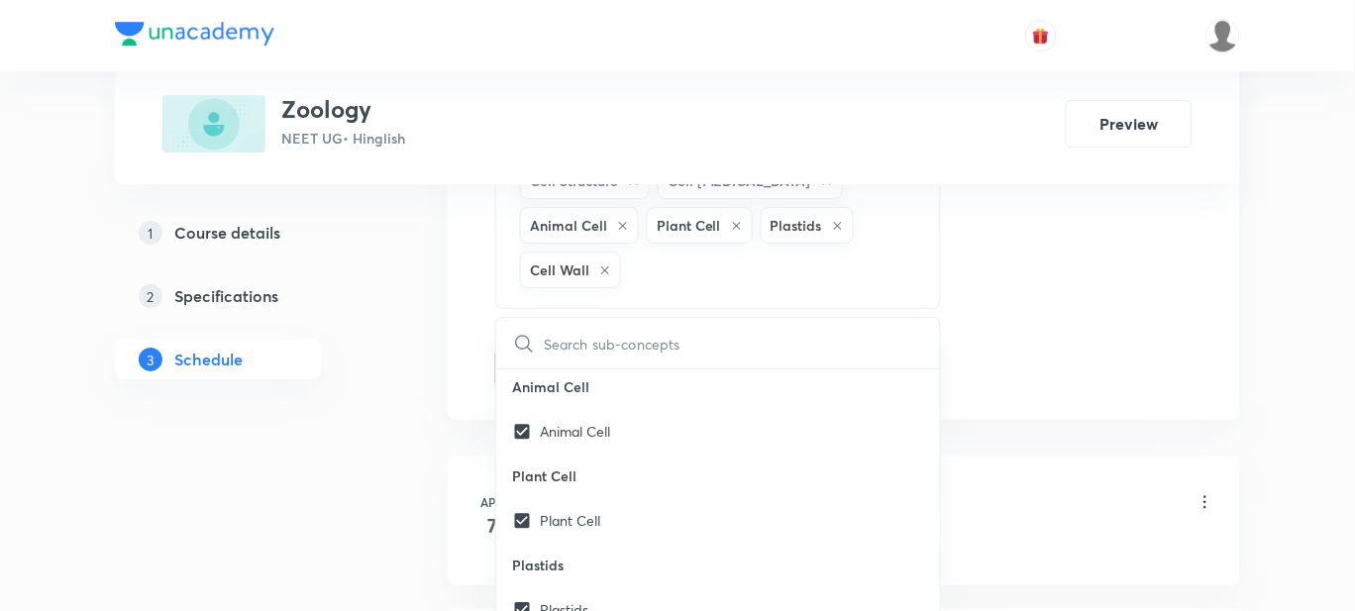
checkbox input "true"
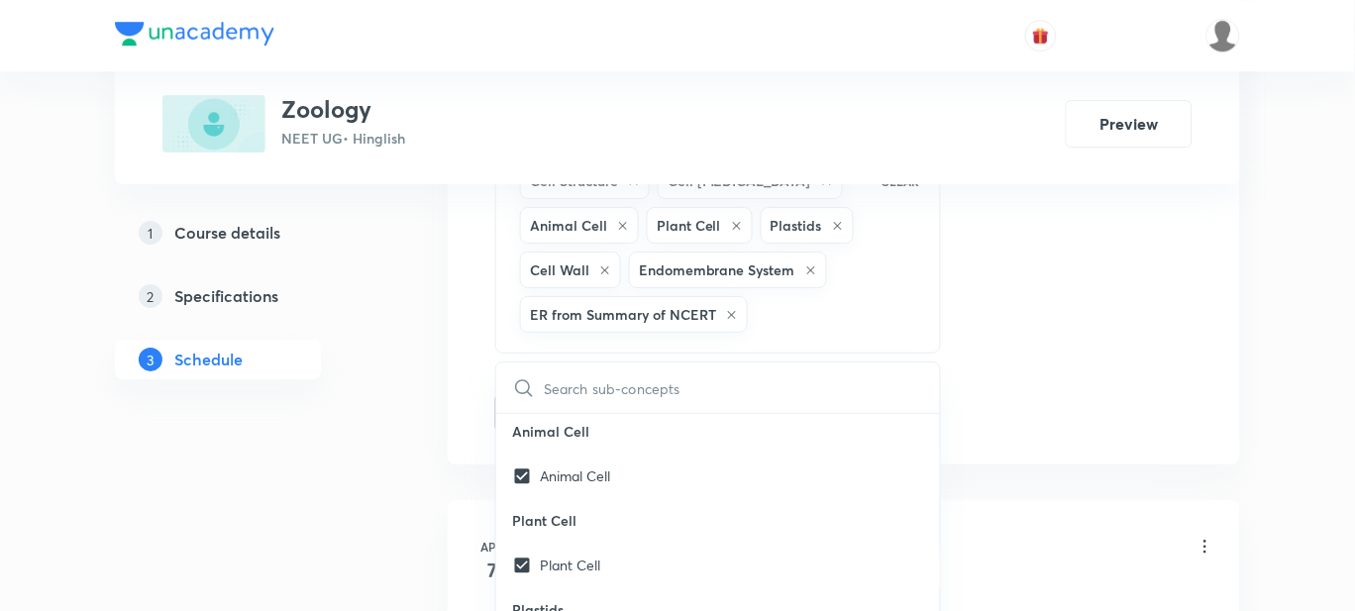
checkbox input "true"
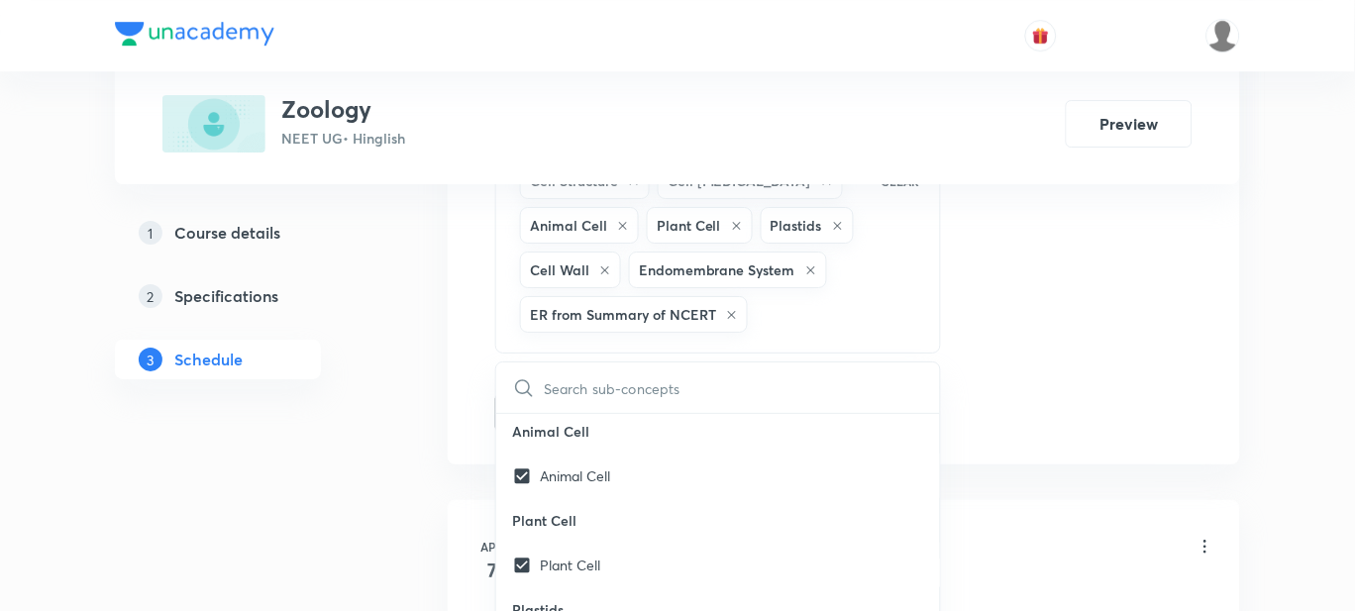
checkbox input "true"
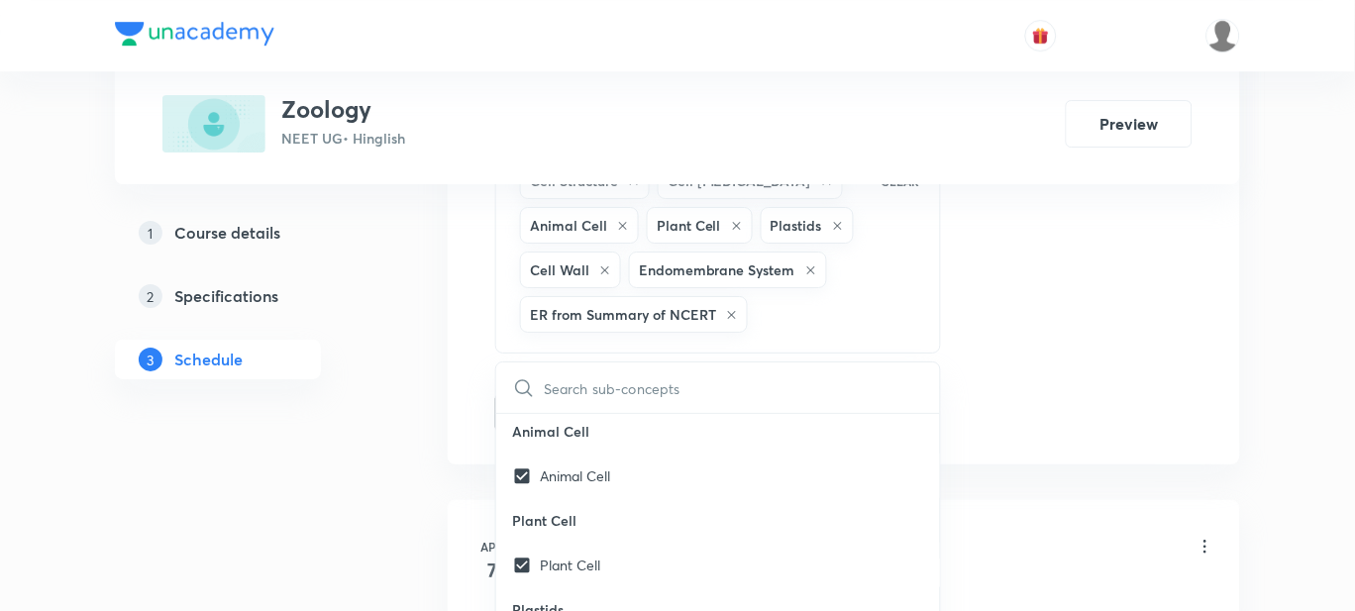
checkbox input "true"
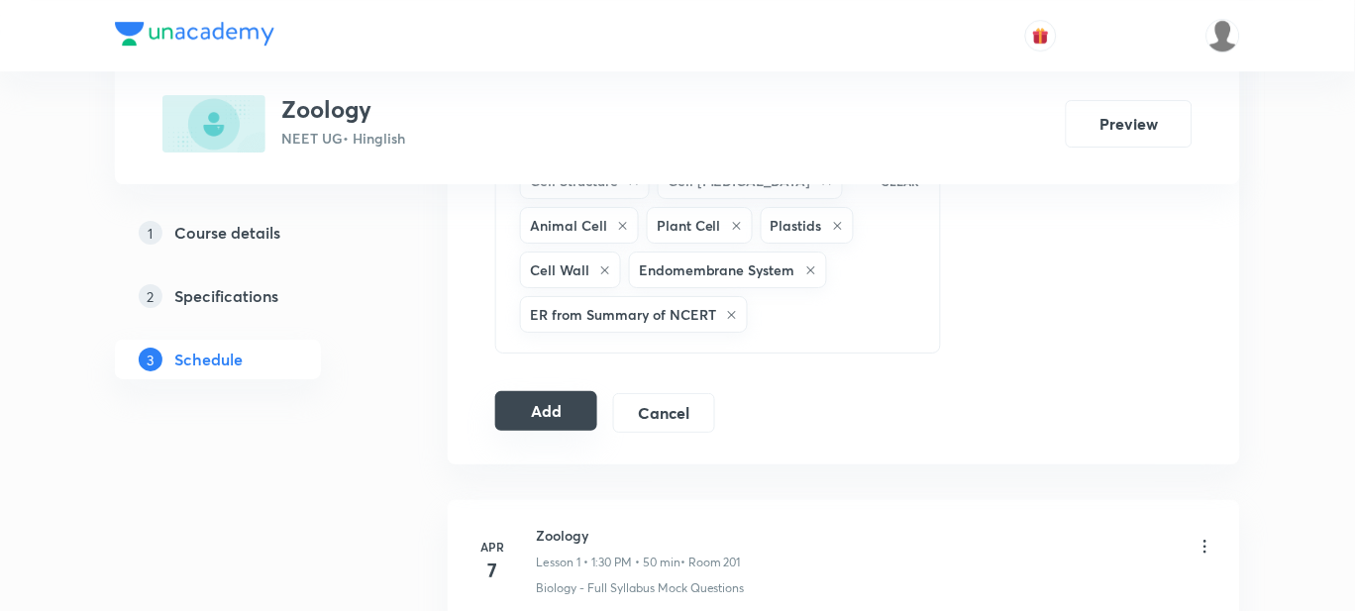
click at [548, 414] on button "Add" at bounding box center [546, 411] width 102 height 40
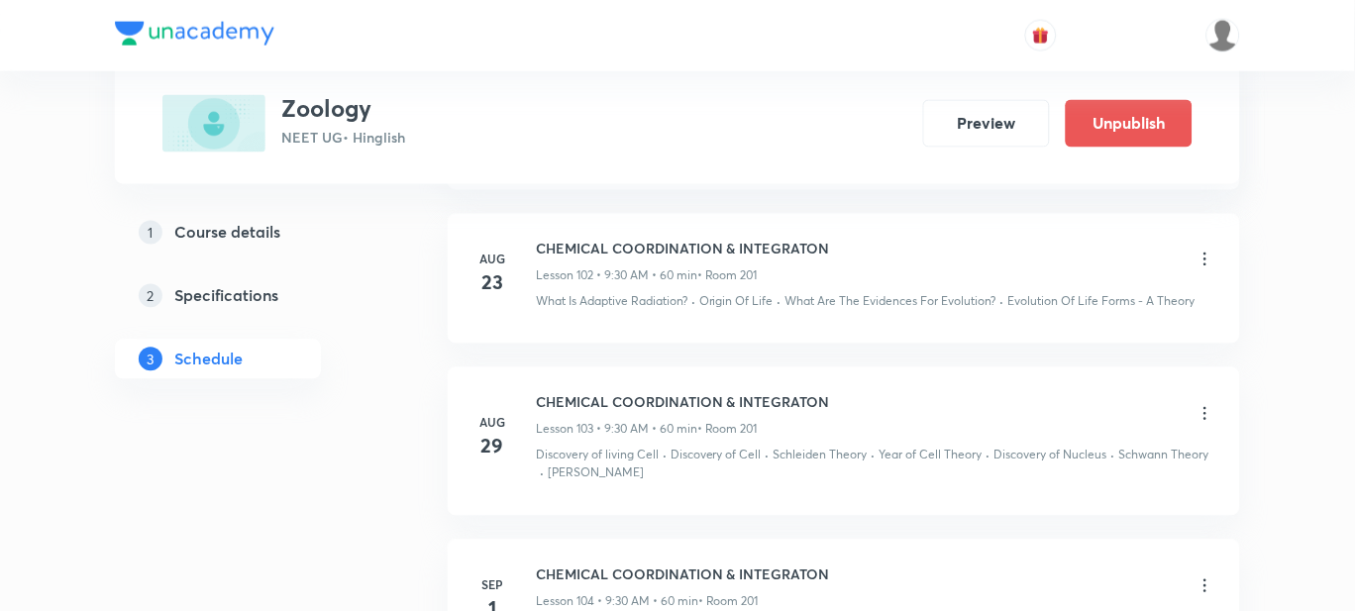
scroll to position [16630, 0]
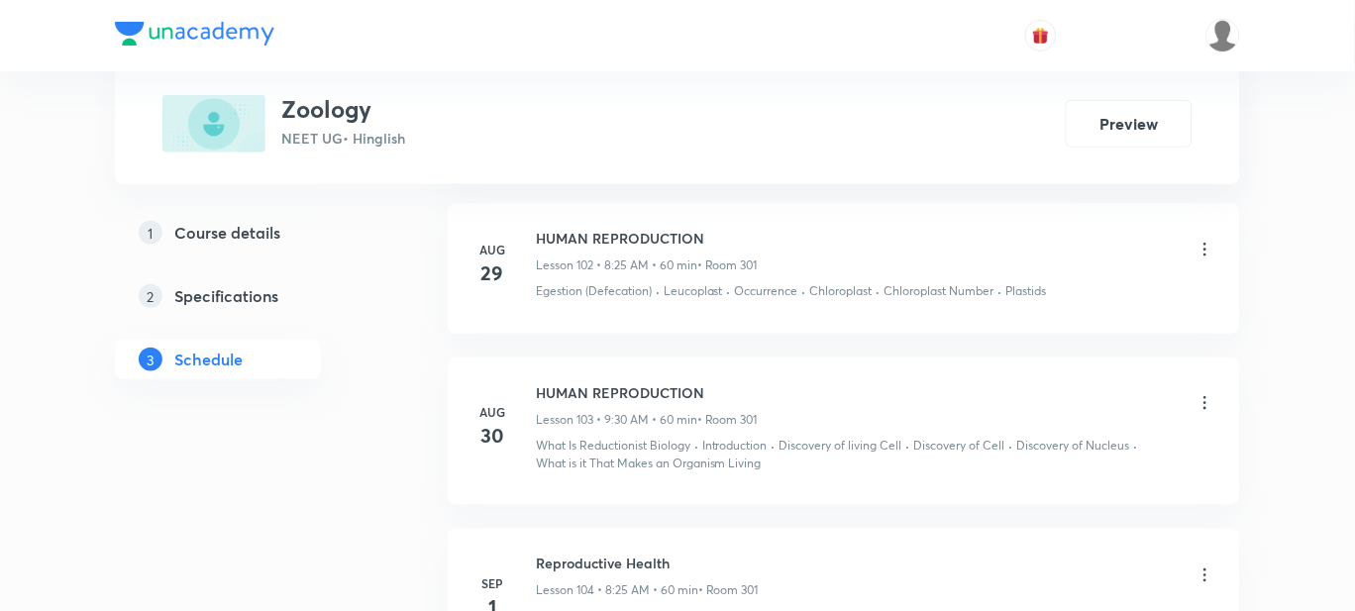
scroll to position [17461, 0]
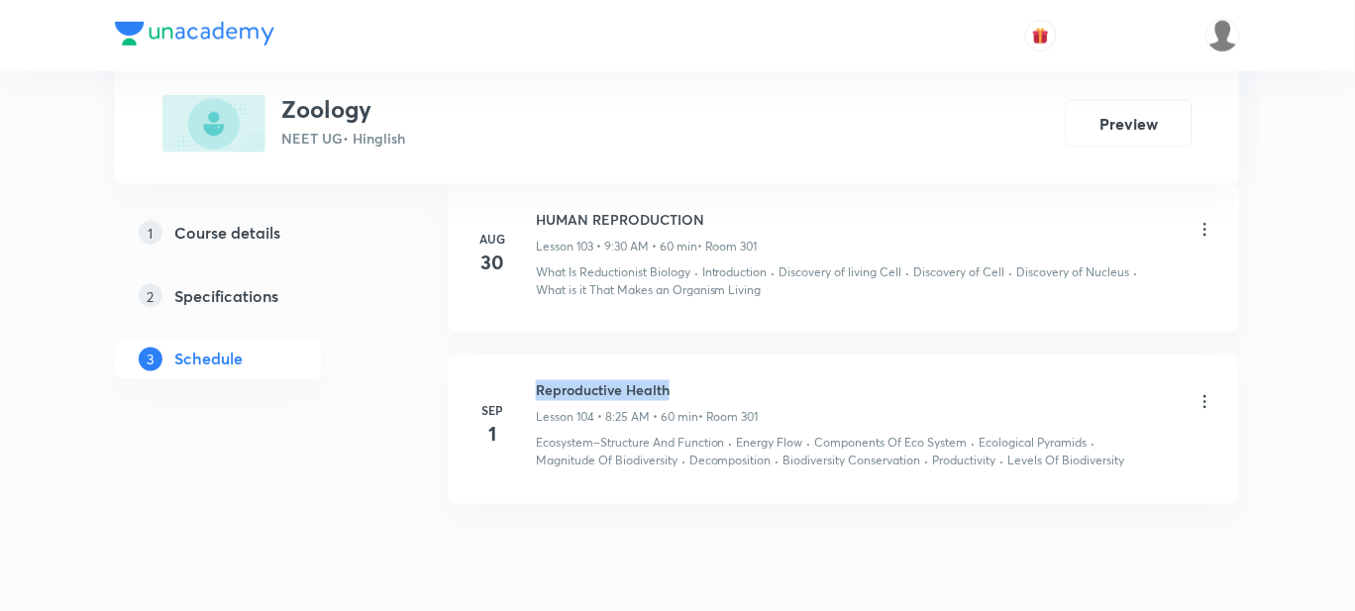
drag, startPoint x: 675, startPoint y: 308, endPoint x: 532, endPoint y: 309, distance: 142.7
click at [532, 380] on div "[DATE] Reproductive Health Lesson 104 • 8:25 AM • 60 min • Room 301 Ecosystem–S…" at bounding box center [844, 425] width 743 height 91
copy h6 "Reproductive Health"
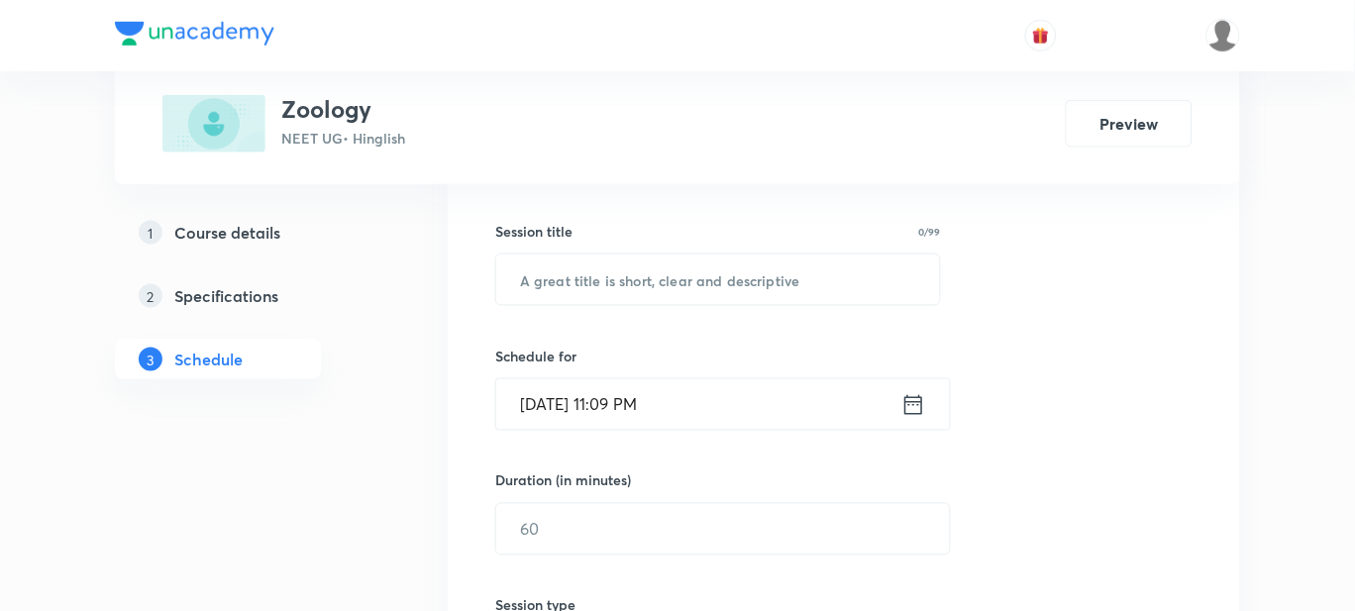
scroll to position [344, 0]
click at [603, 293] on input "text" at bounding box center [718, 277] width 444 height 51
paste input "Reproductive Health"
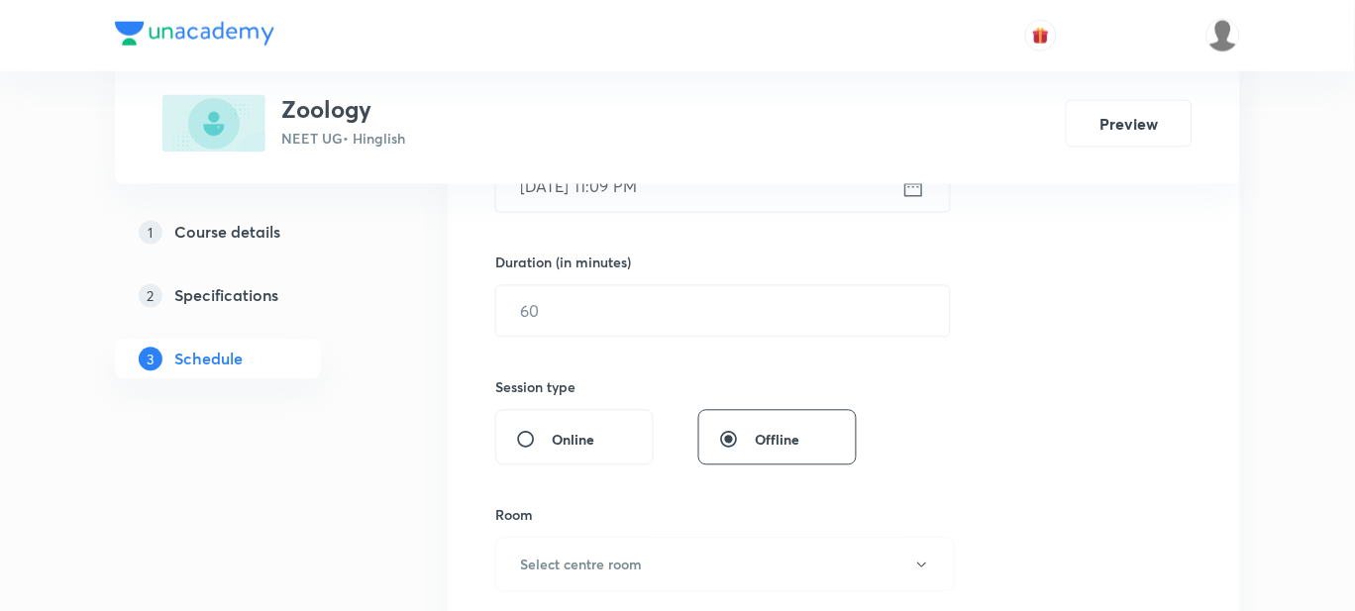
scroll to position [377, 0]
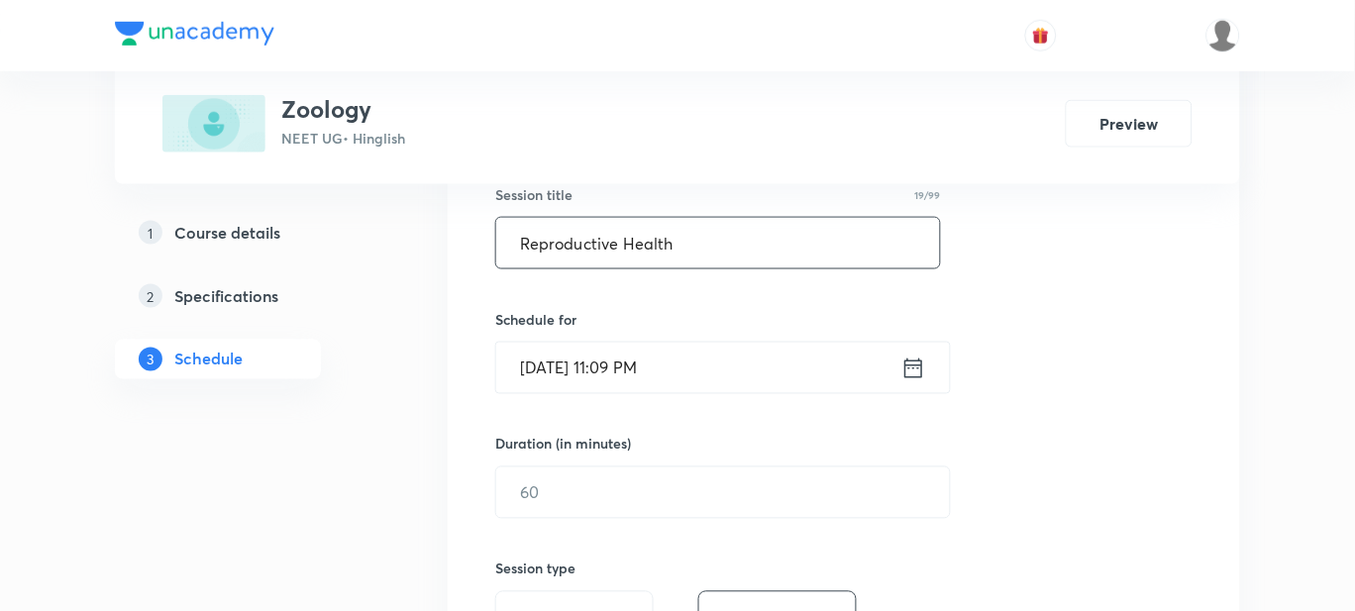
type input "Reproductive Health"
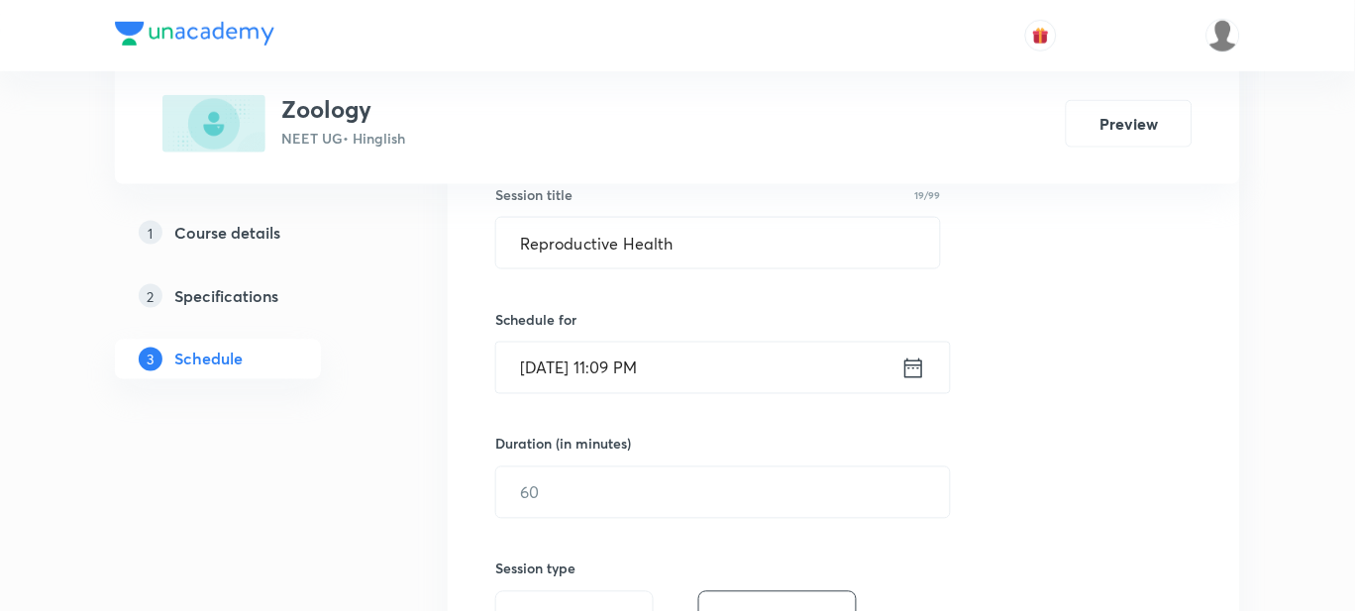
click at [644, 364] on input "[DATE] 11:09 PM" at bounding box center [698, 368] width 405 height 51
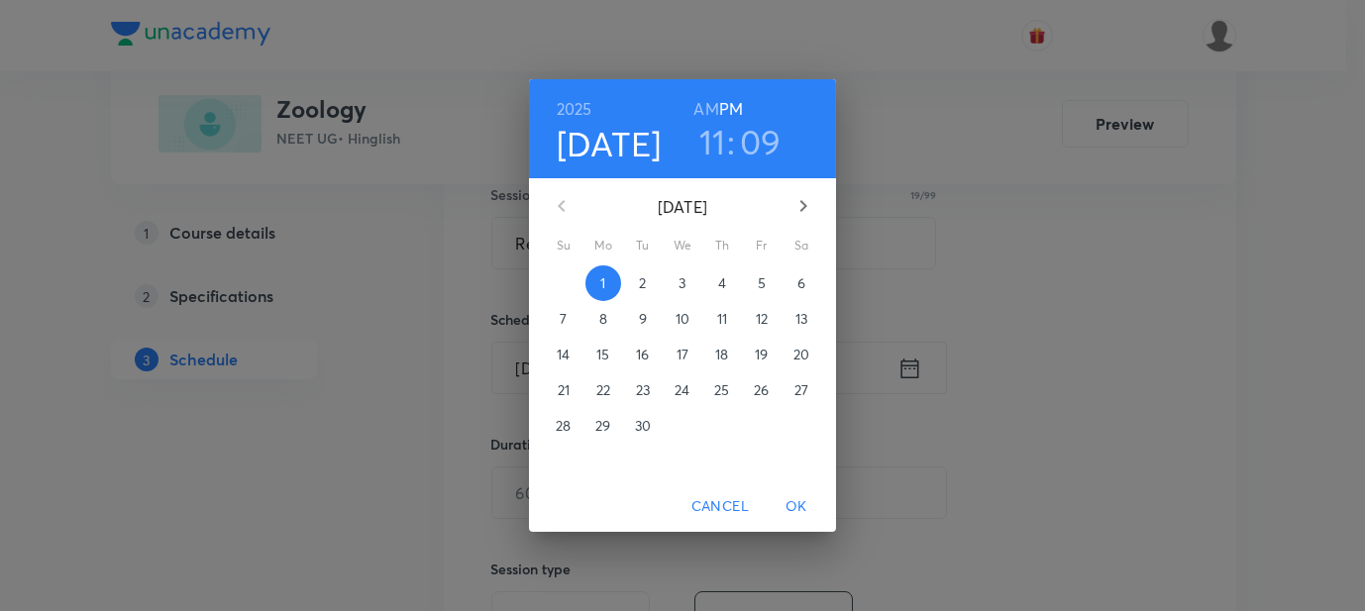
click at [708, 105] on h6 "AM" at bounding box center [705, 109] width 25 height 28
click at [642, 280] on p "2" at bounding box center [642, 283] width 7 height 20
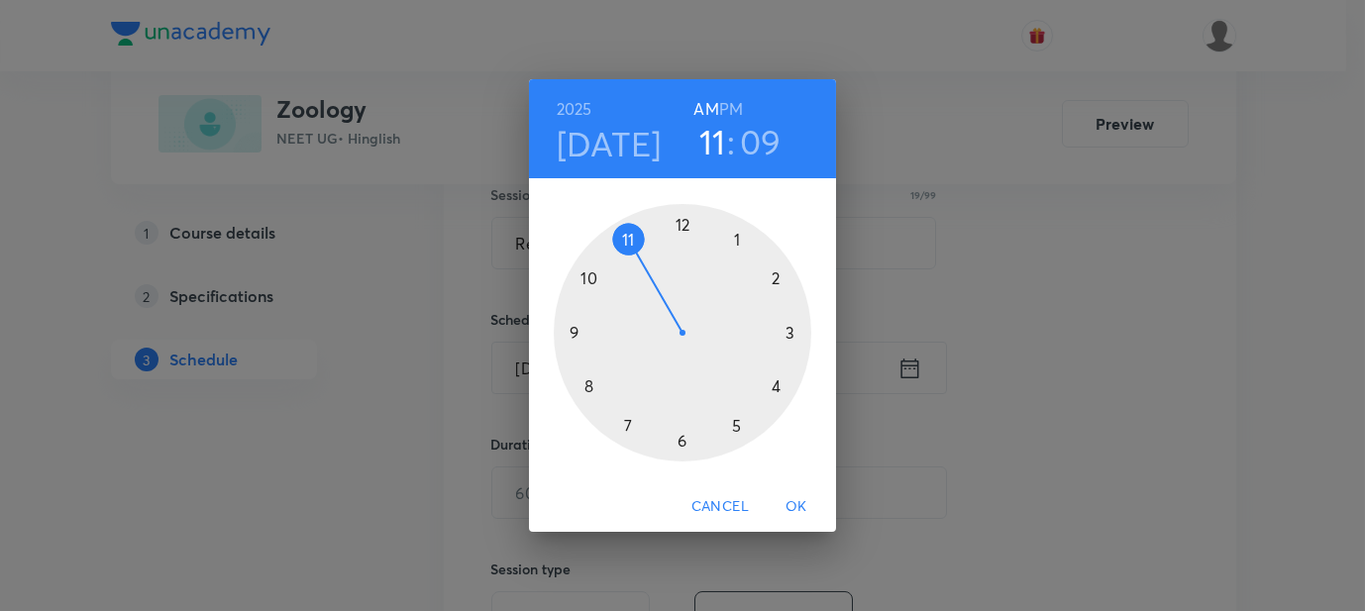
click at [583, 278] on div at bounding box center [683, 333] width 258 height 258
click at [680, 443] on div at bounding box center [683, 333] width 258 height 258
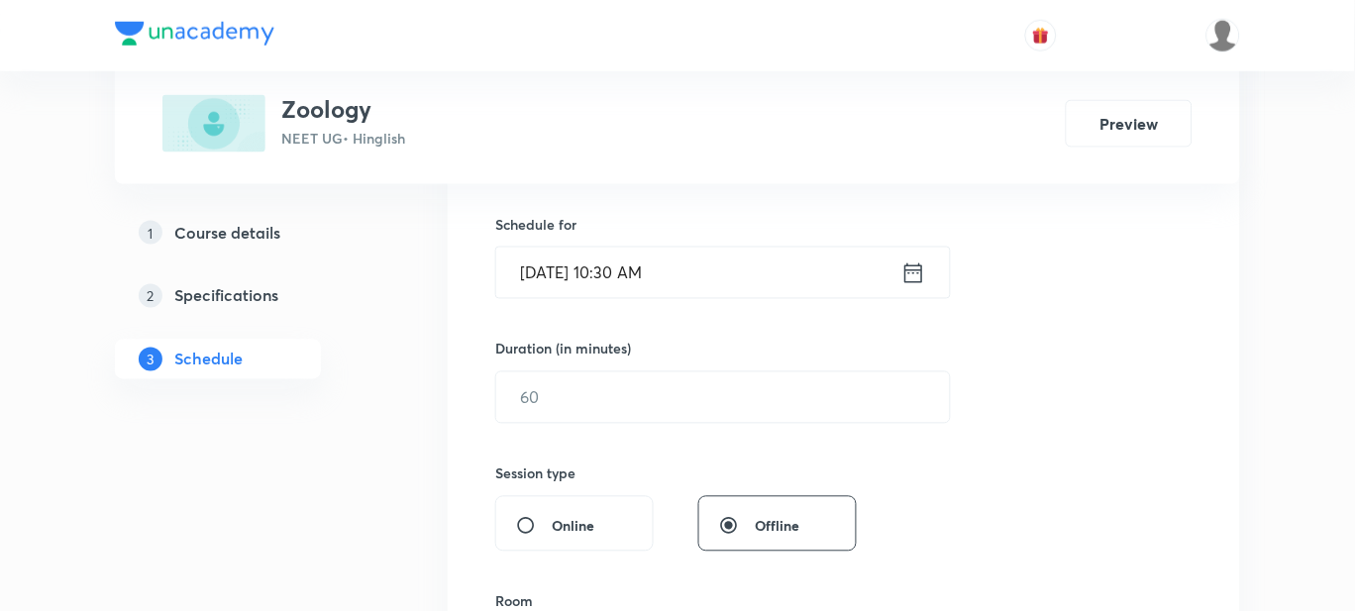
scroll to position [474, 0]
click at [565, 381] on input "text" at bounding box center [723, 396] width 454 height 51
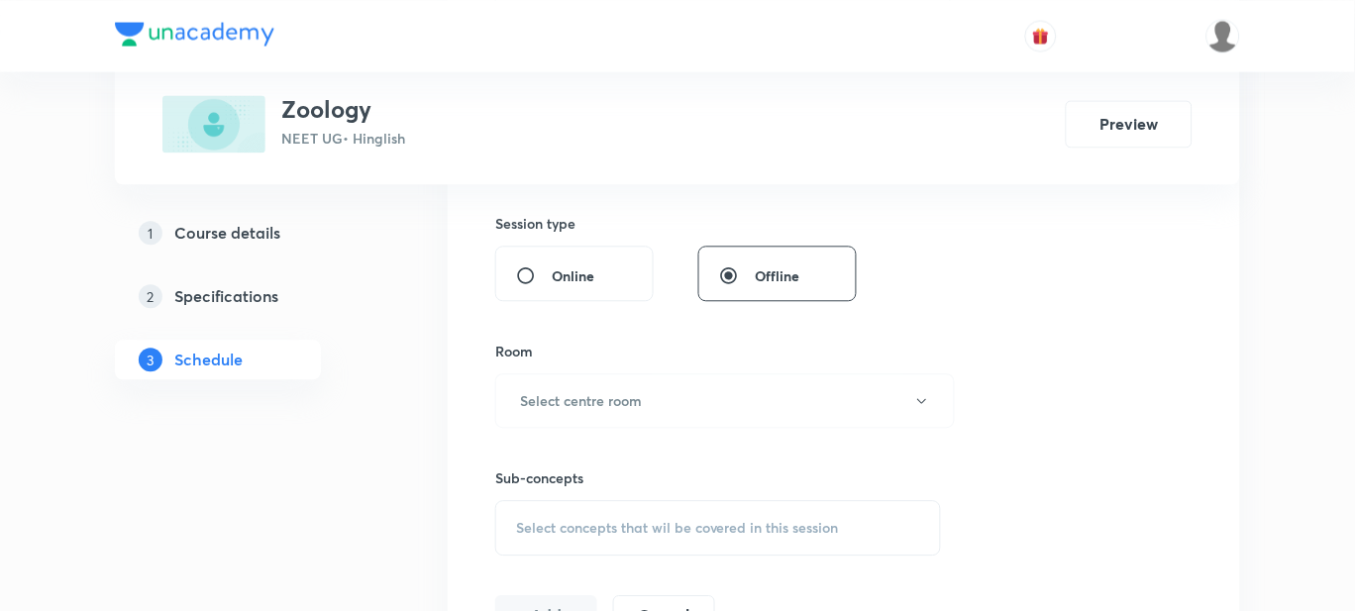
scroll to position [738, 0]
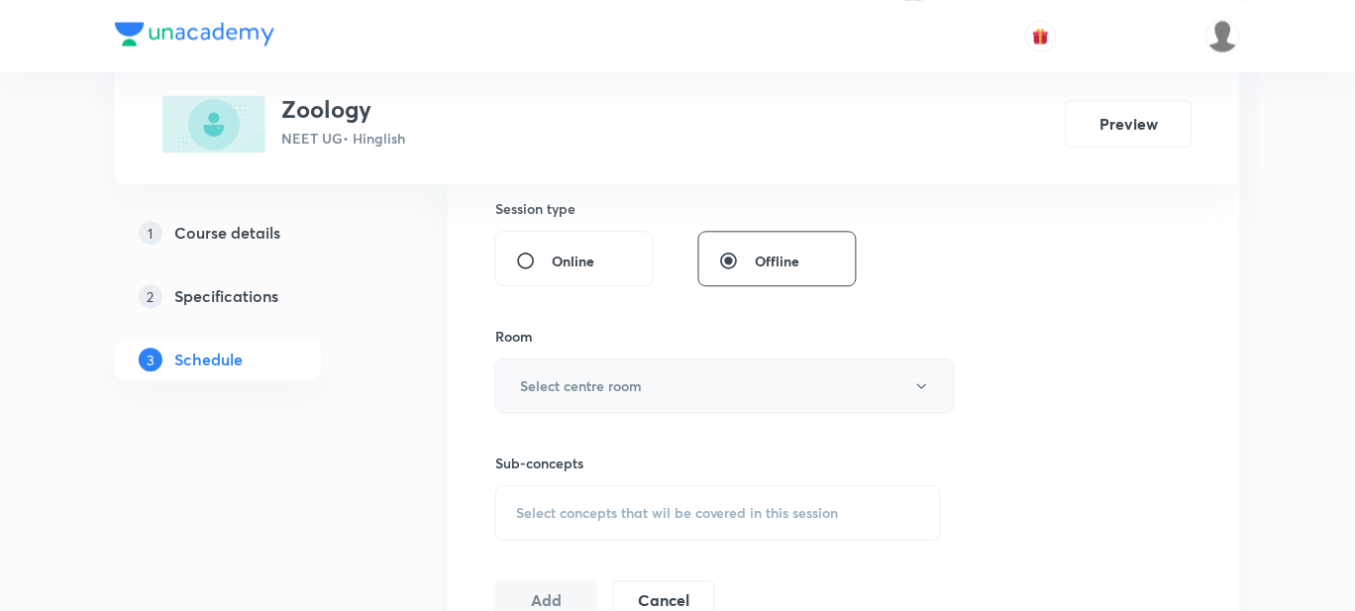
type input "90"
click at [551, 375] on h6 "Select centre room" at bounding box center [581, 385] width 122 height 21
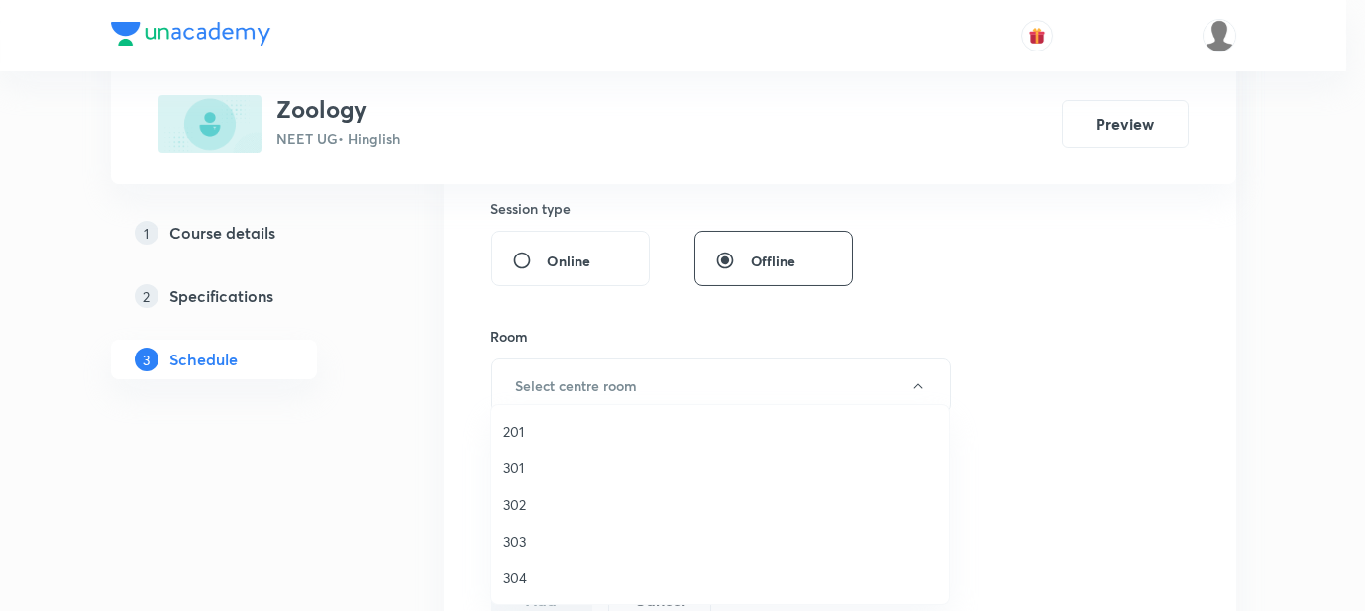
click at [540, 458] on span "301" at bounding box center [720, 468] width 434 height 21
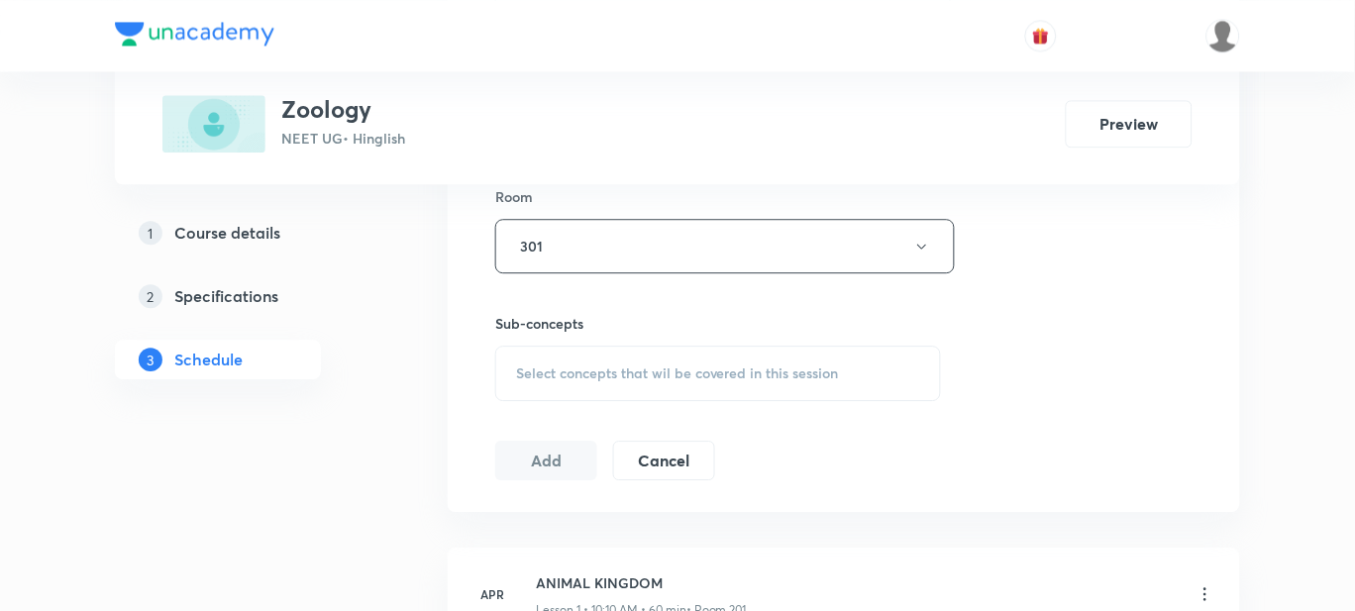
scroll to position [882, 0]
click at [612, 373] on span "Select concepts that wil be covered in this session" at bounding box center [677, 370] width 323 height 16
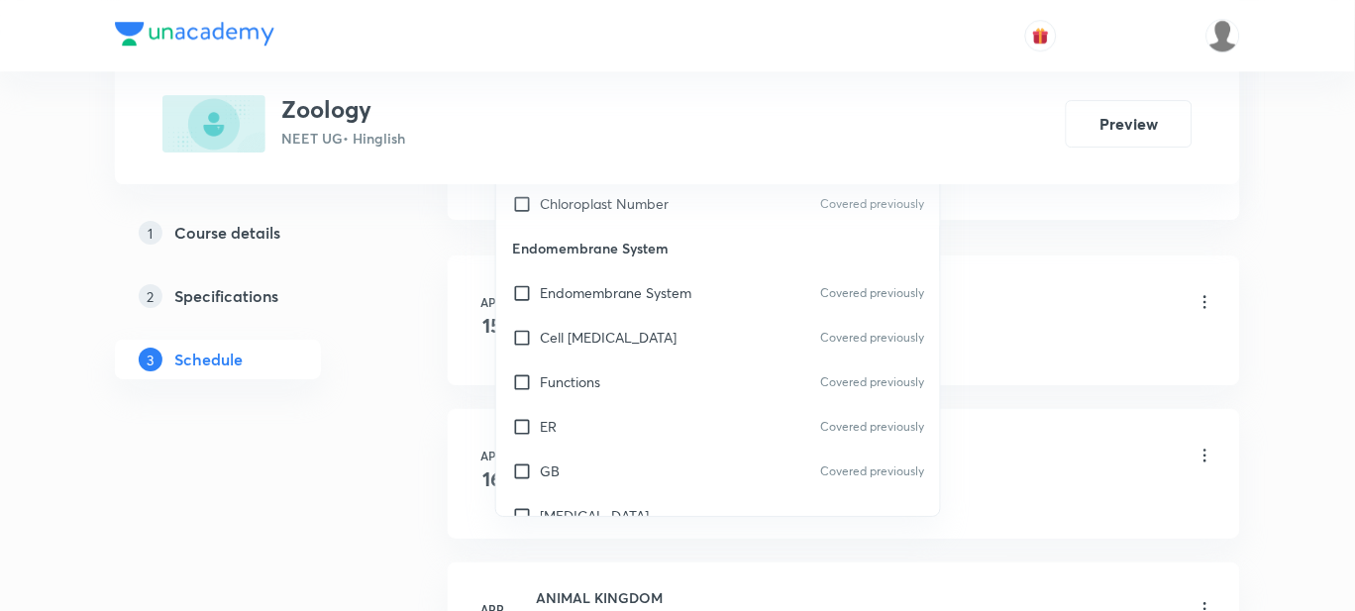
scroll to position [20903, 0]
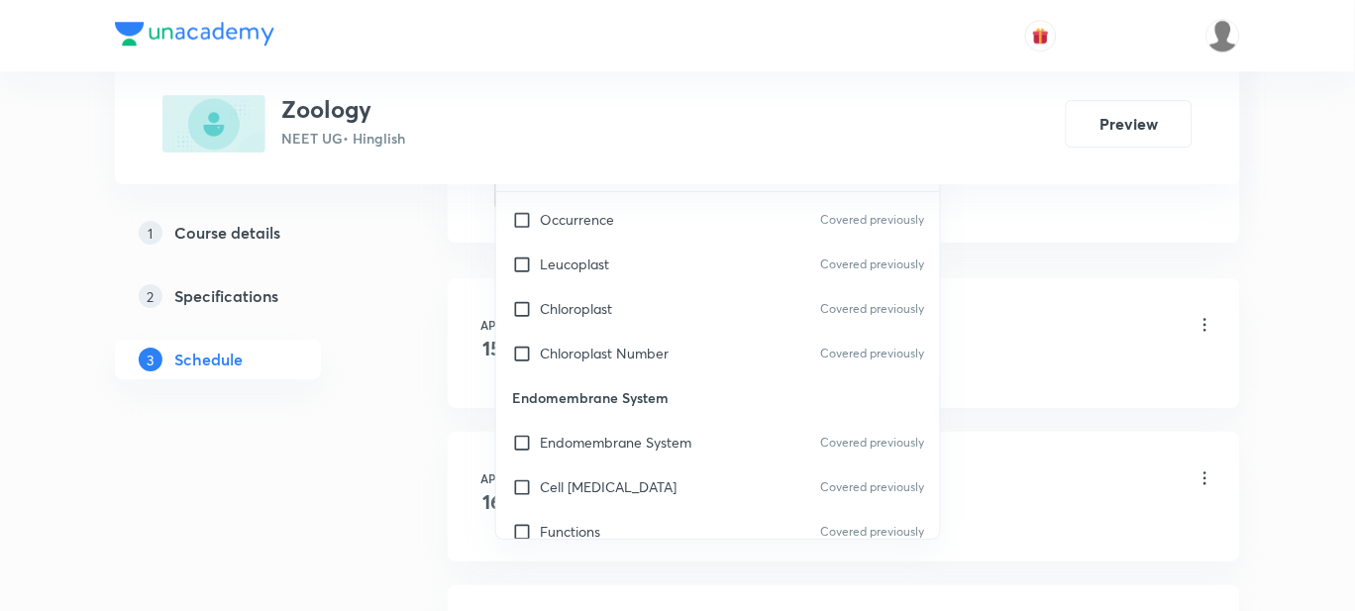
checkbox input "true"
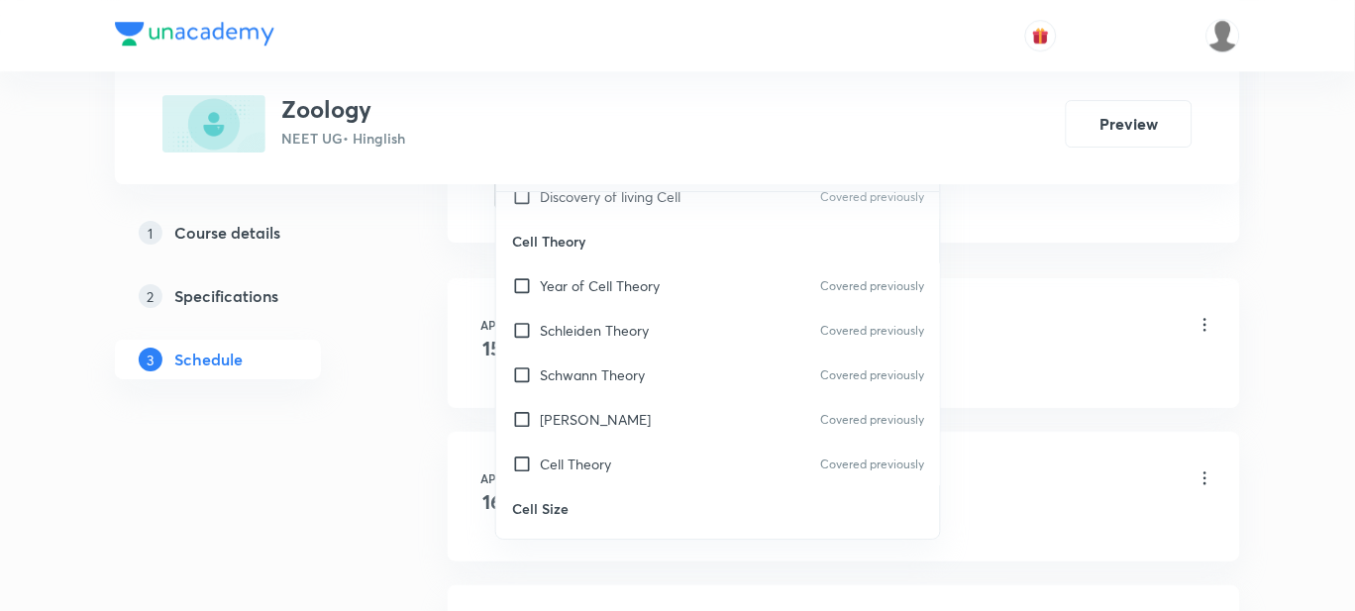
scroll to position [22999, 0]
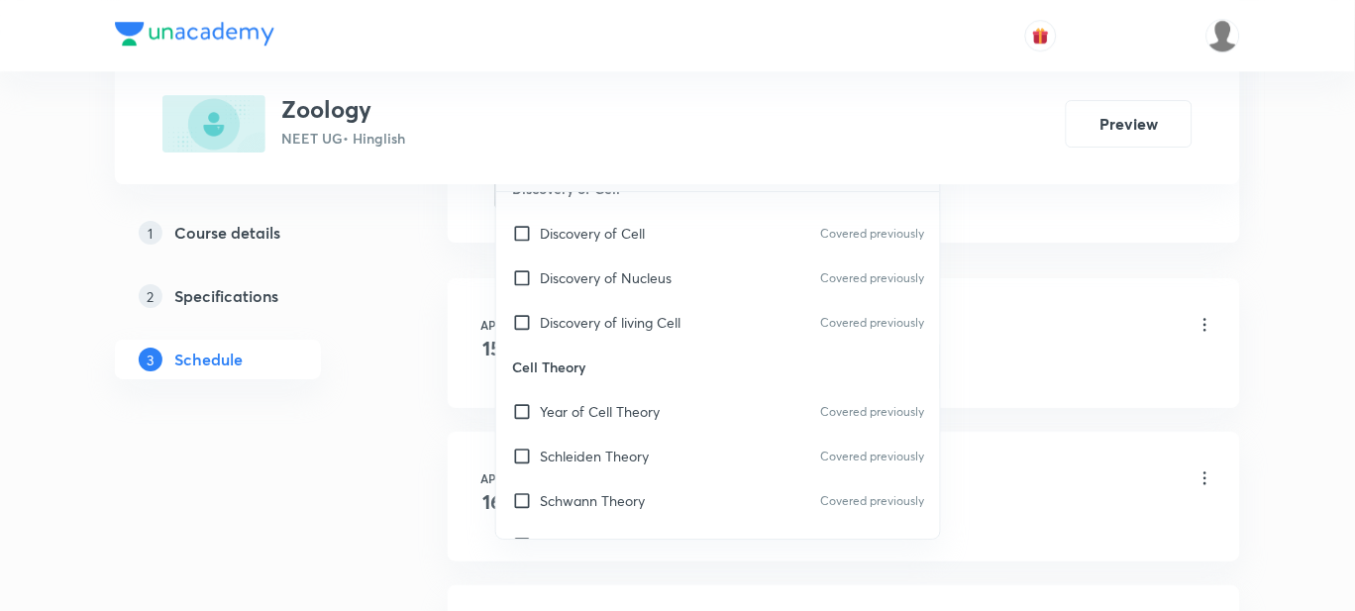
checkbox input "true"
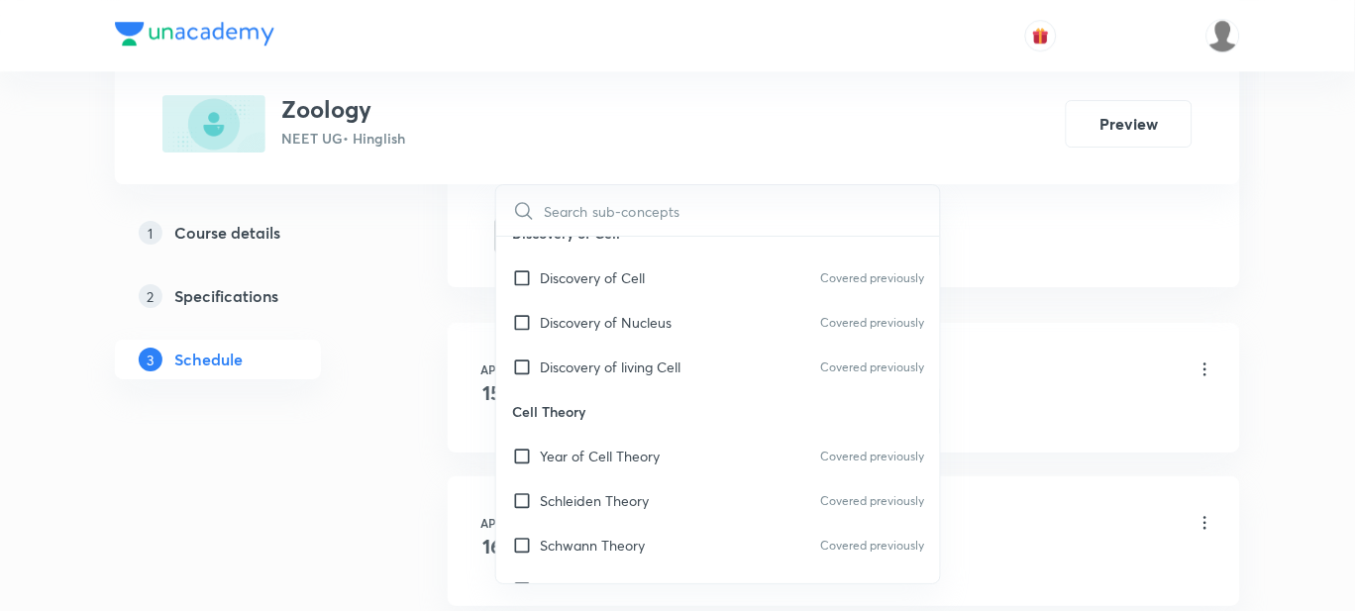
checkbox input "true"
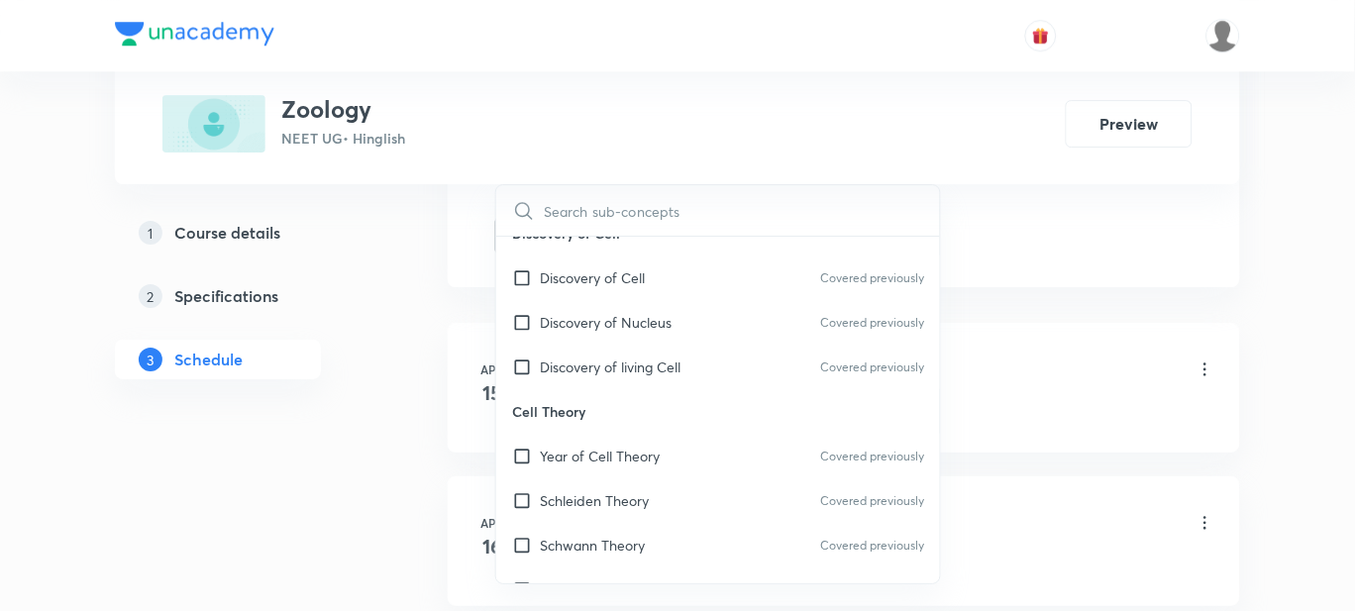
checkbox input "true"
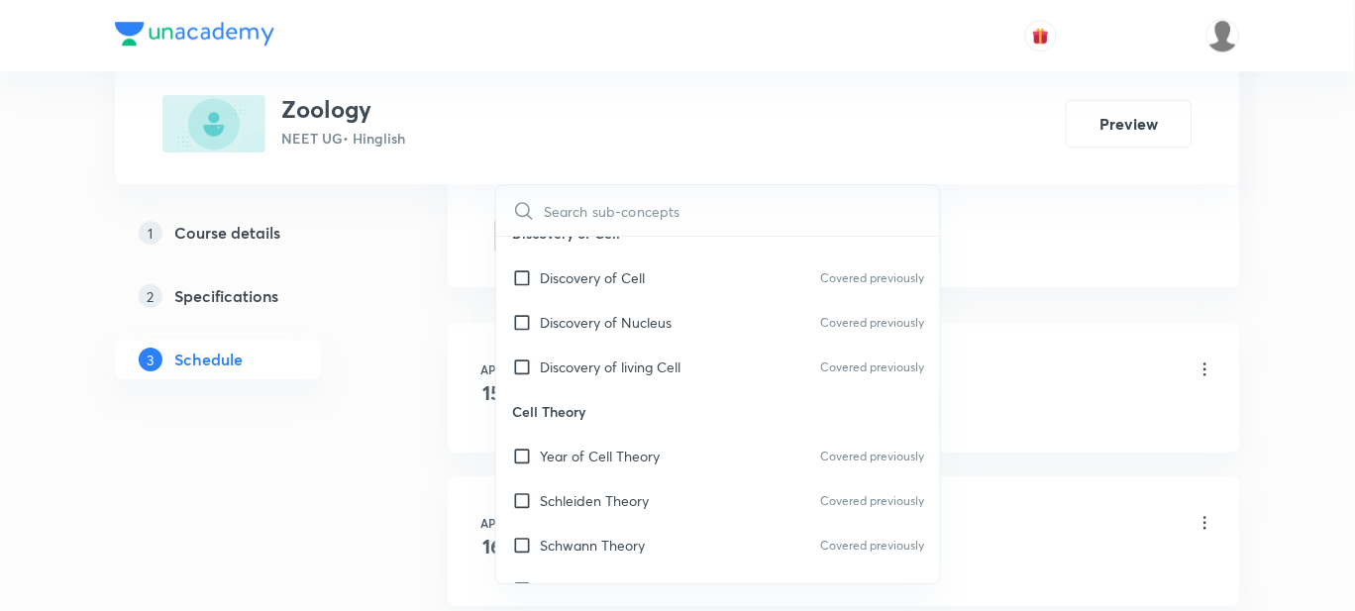
checkbox input "true"
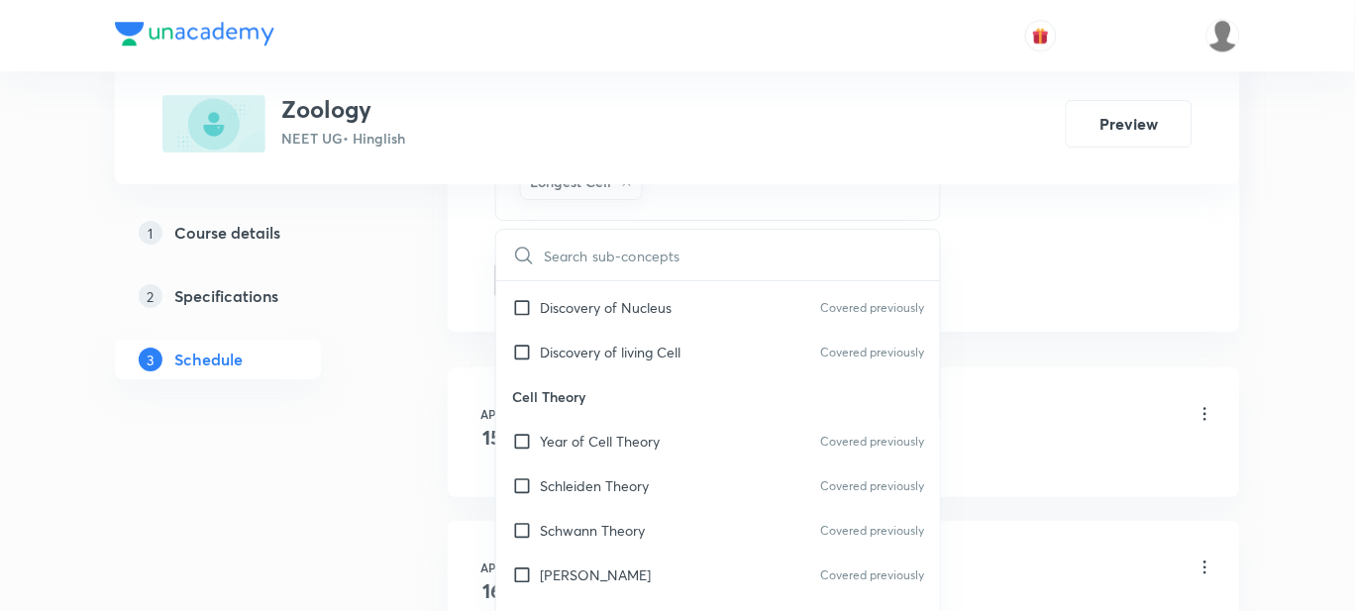
scroll to position [23100, 0]
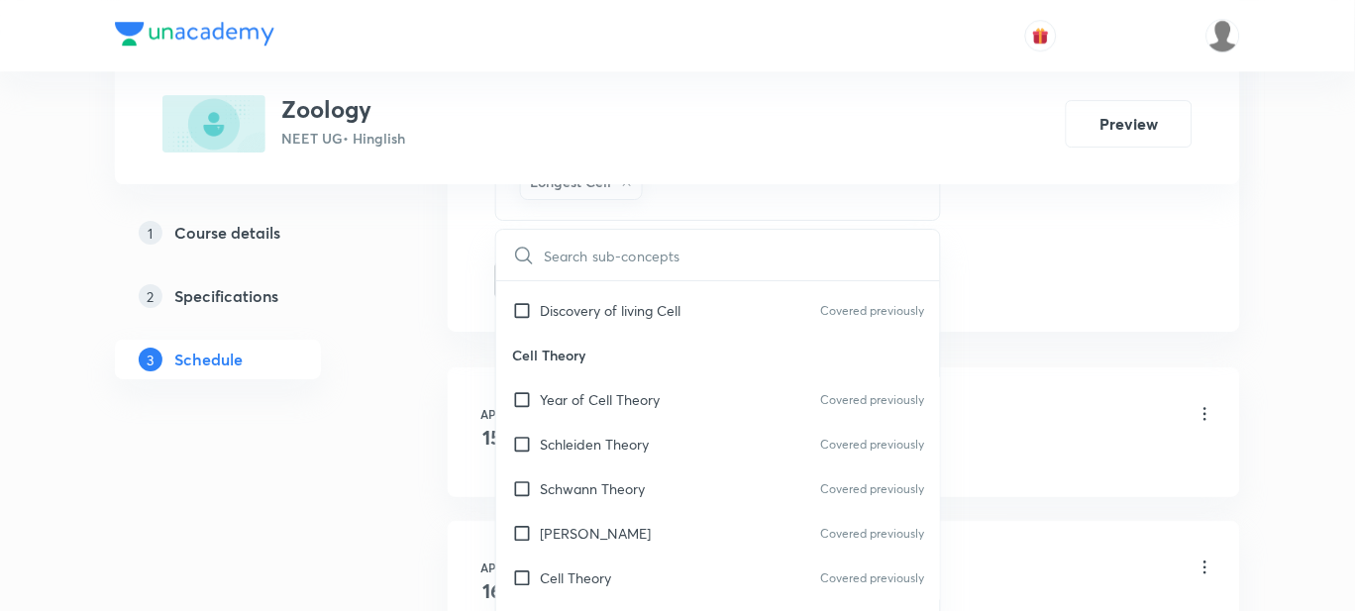
checkbox input "true"
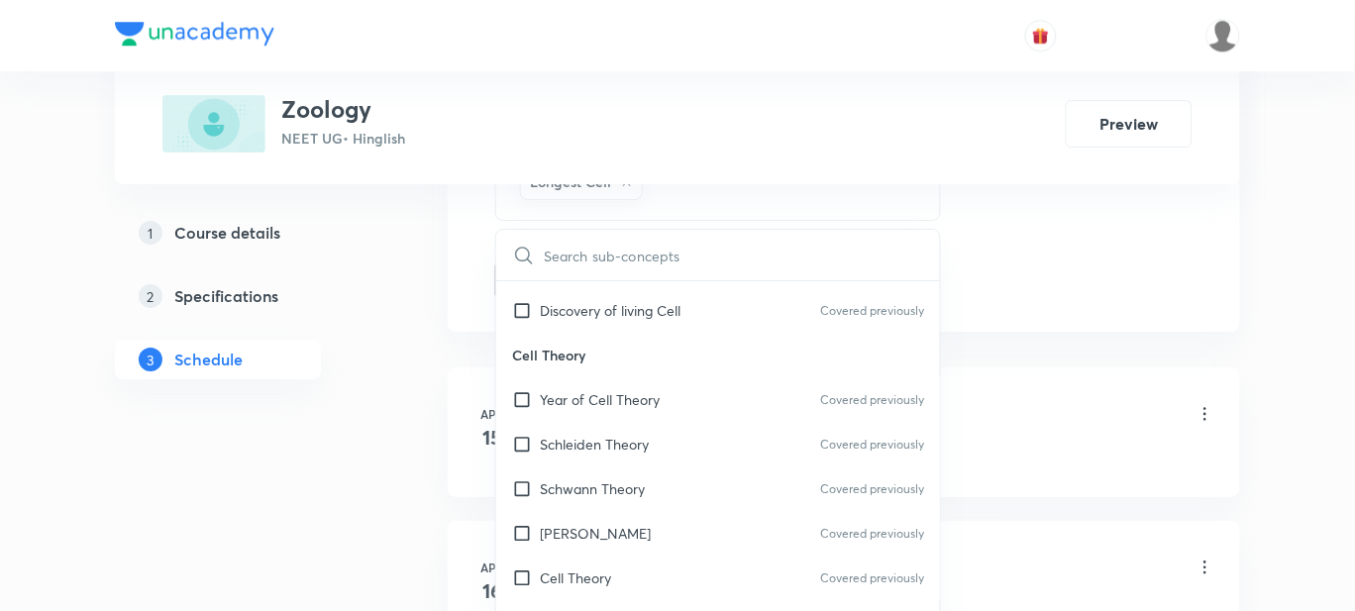
checkbox input "true"
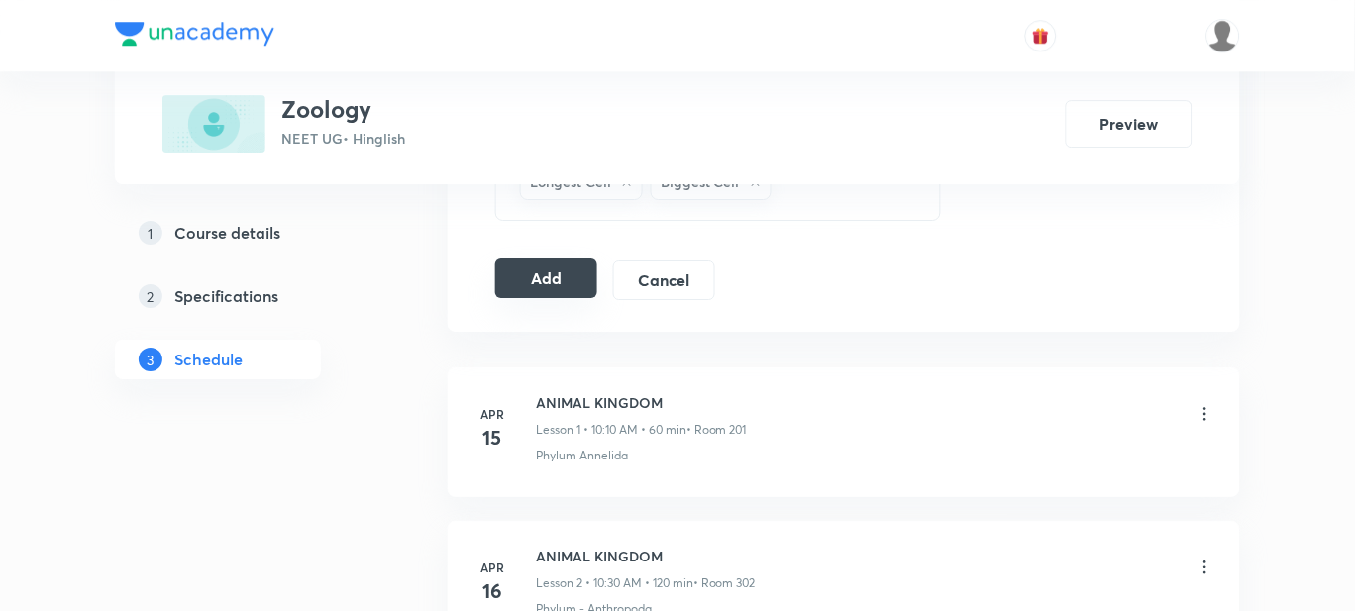
click at [534, 287] on button "Add" at bounding box center [546, 279] width 102 height 40
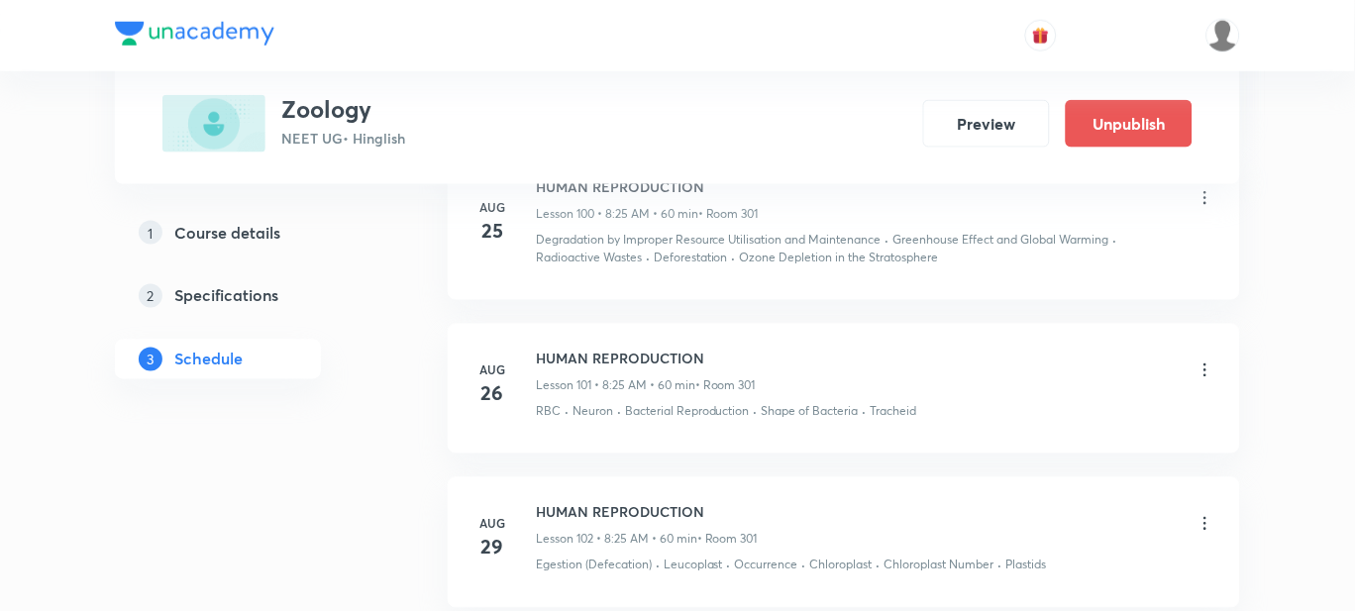
scroll to position [16703, 0]
